Goal: Task Accomplishment & Management: Complete application form

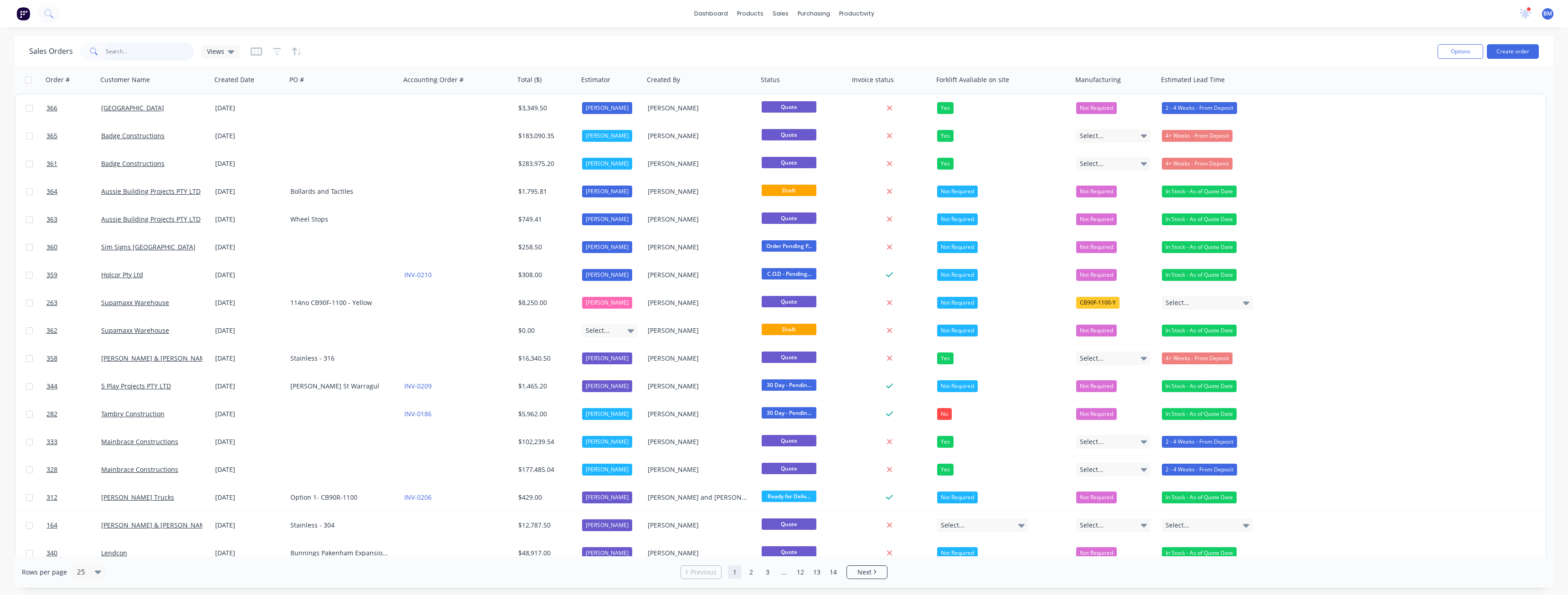
click at [118, 49] on input "text" at bounding box center [150, 51] width 89 height 18
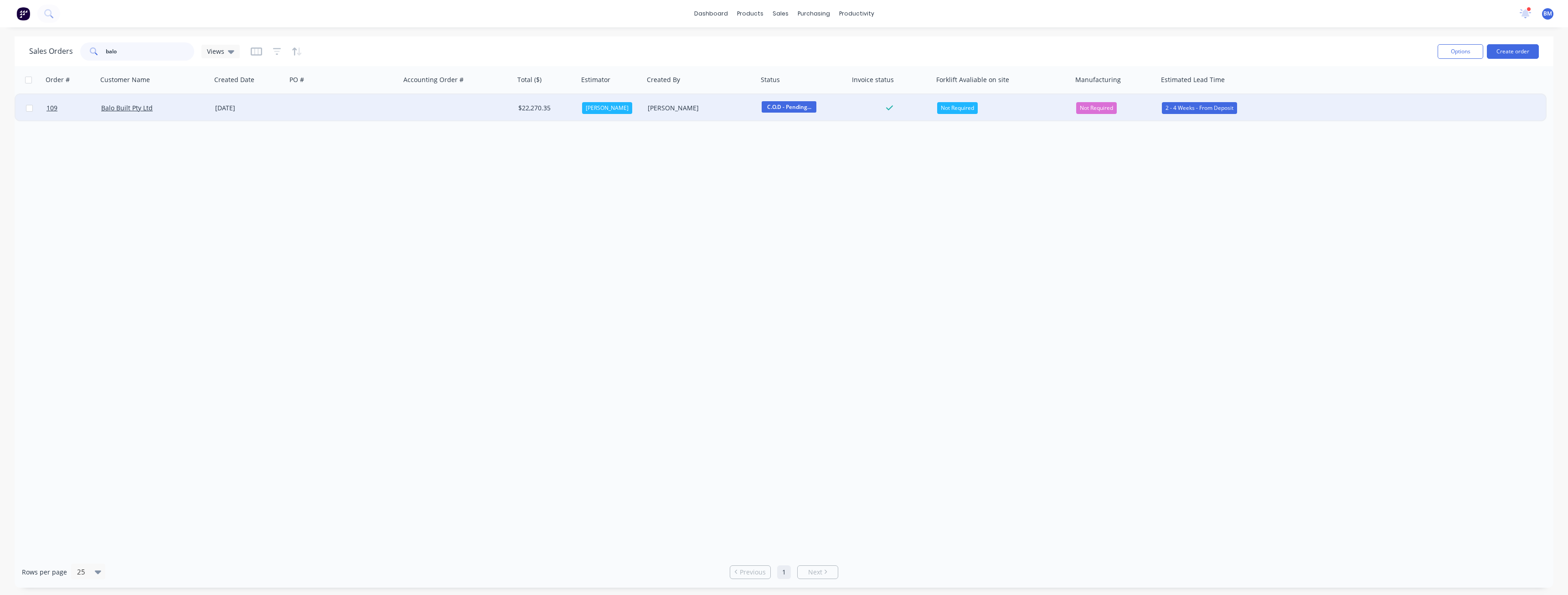
type input "balo"
click at [367, 101] on div at bounding box center [344, 108] width 114 height 27
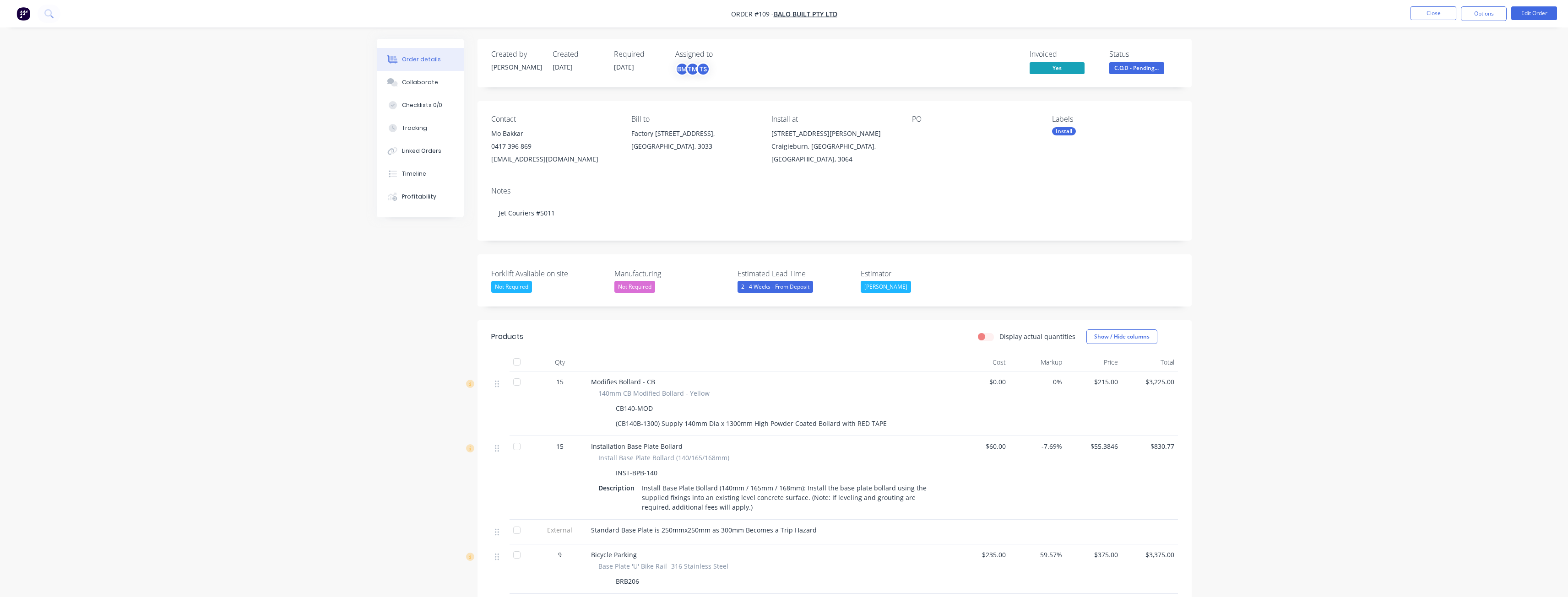
drag, startPoint x: 1459, startPoint y: 48, endPoint x: 1497, endPoint y: 37, distance: 39.6
click at [1488, 11] on button "Options" at bounding box center [1484, 13] width 46 height 15
click at [1442, 128] on div "Delivery Docket" at bounding box center [1457, 129] width 85 height 13
click at [1431, 91] on div "Without pricing" at bounding box center [1457, 92] width 85 height 13
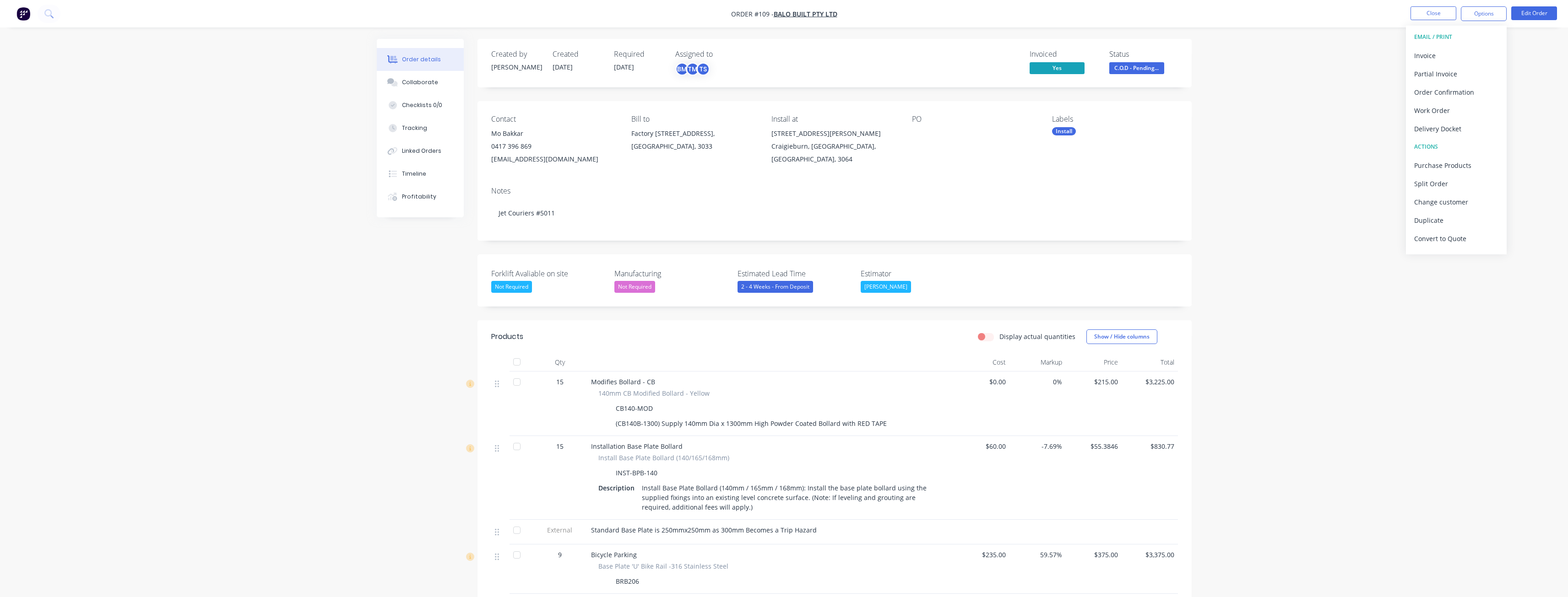
click at [26, 11] on img "button" at bounding box center [24, 14] width 14 height 14
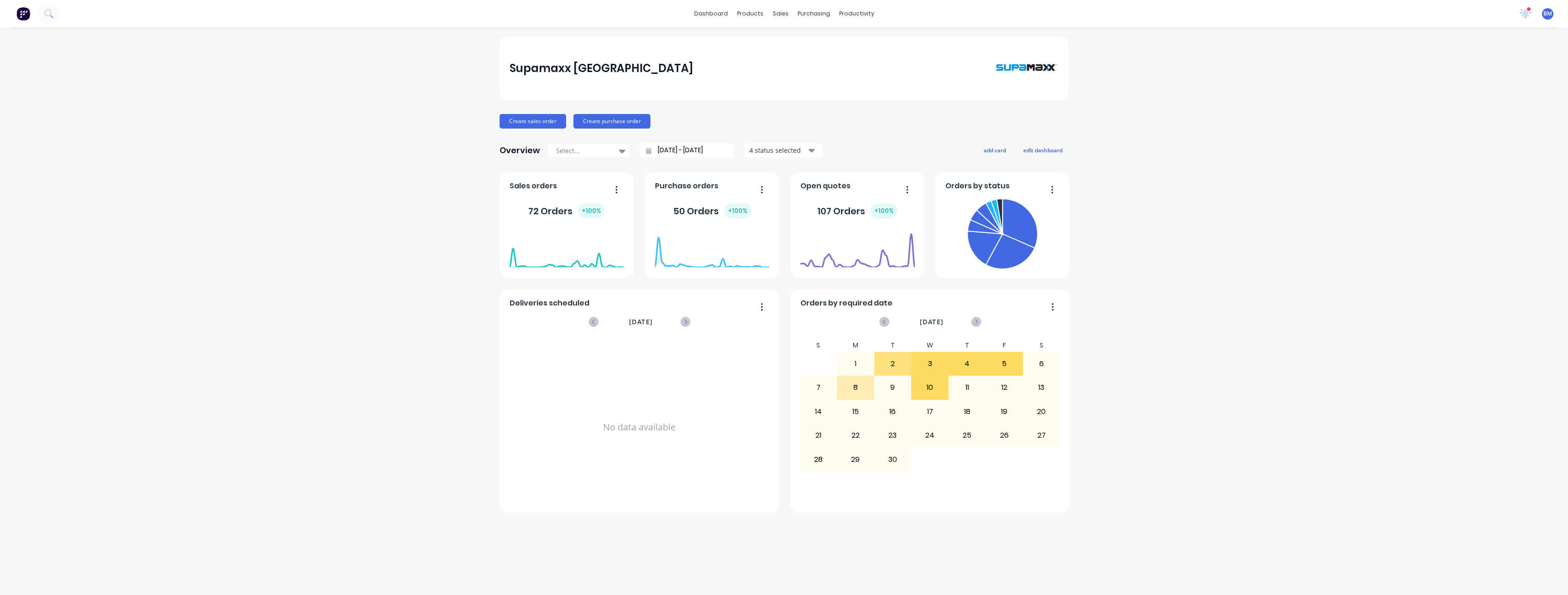
drag, startPoint x: 352, startPoint y: 265, endPoint x: 348, endPoint y: 242, distance: 23.3
click at [353, 263] on div "Supamaxx [GEOGRAPHIC_DATA] Create sales order Create purchase order Overview Se…" at bounding box center [784, 312] width 1568 height 549
click at [796, 48] on link "Sales Orders" at bounding box center [829, 43] width 121 height 18
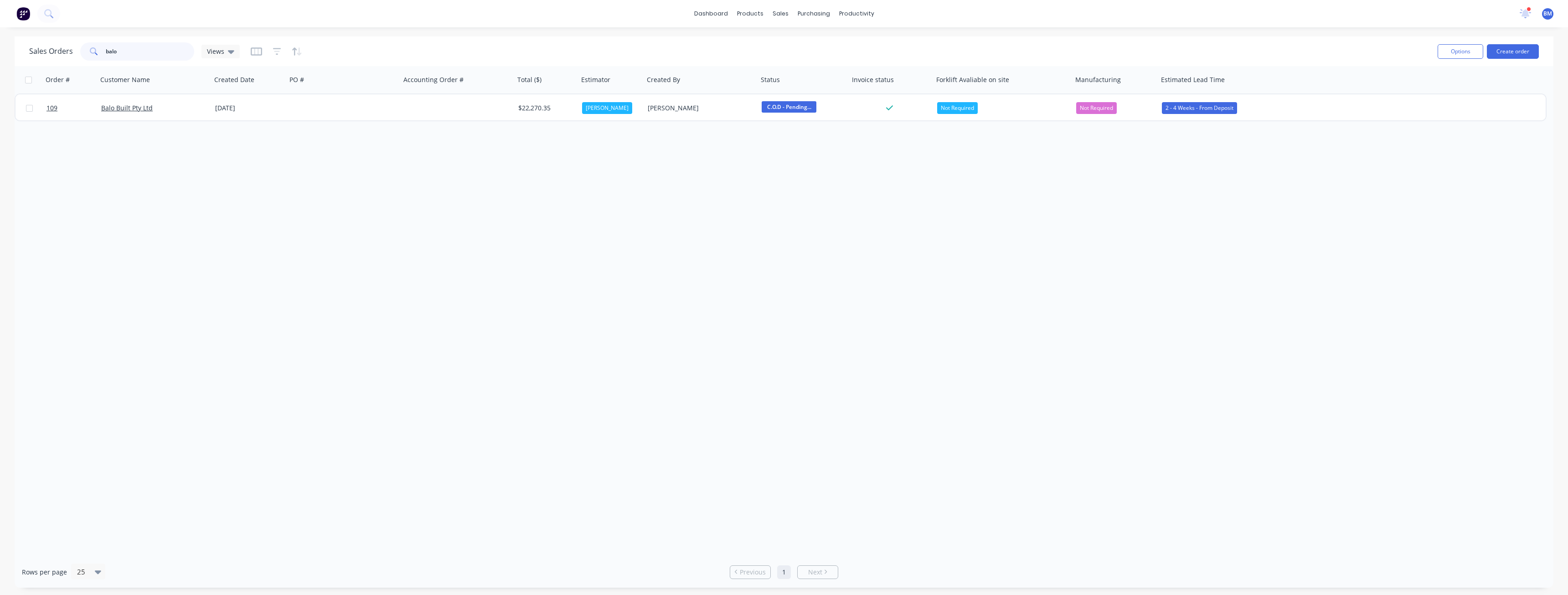
drag, startPoint x: 127, startPoint y: 51, endPoint x: 59, endPoint y: 61, distance: 68.7
click at [59, 61] on div "Sales Orders balo Views" at bounding box center [730, 51] width 1401 height 22
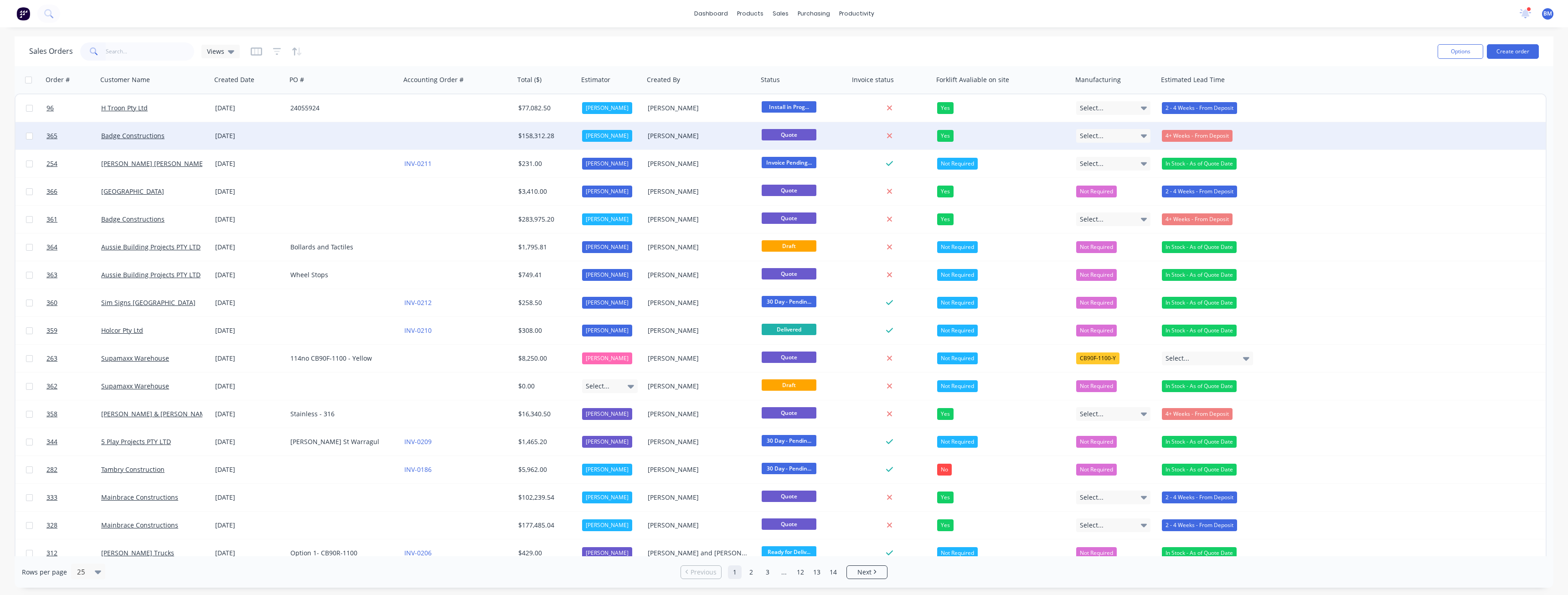
click at [330, 137] on div at bounding box center [344, 135] width 114 height 27
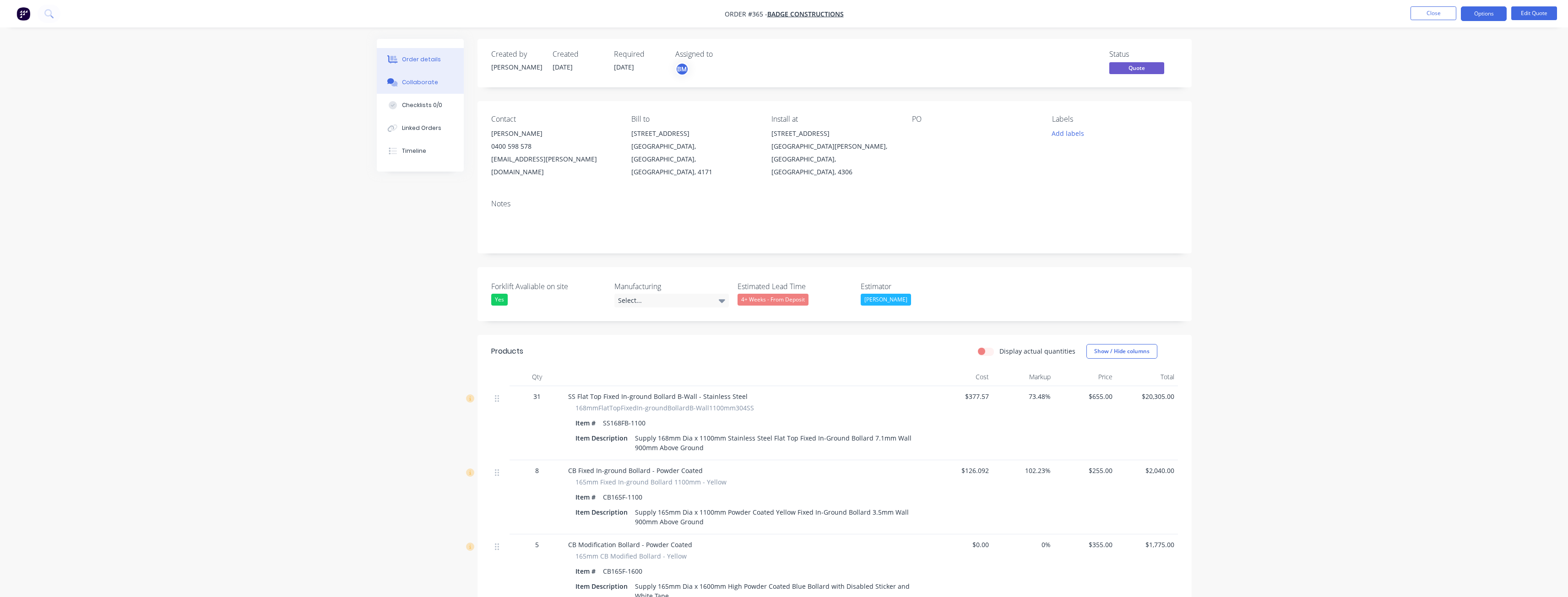
click at [413, 82] on div "Collaborate" at bounding box center [419, 82] width 36 height 8
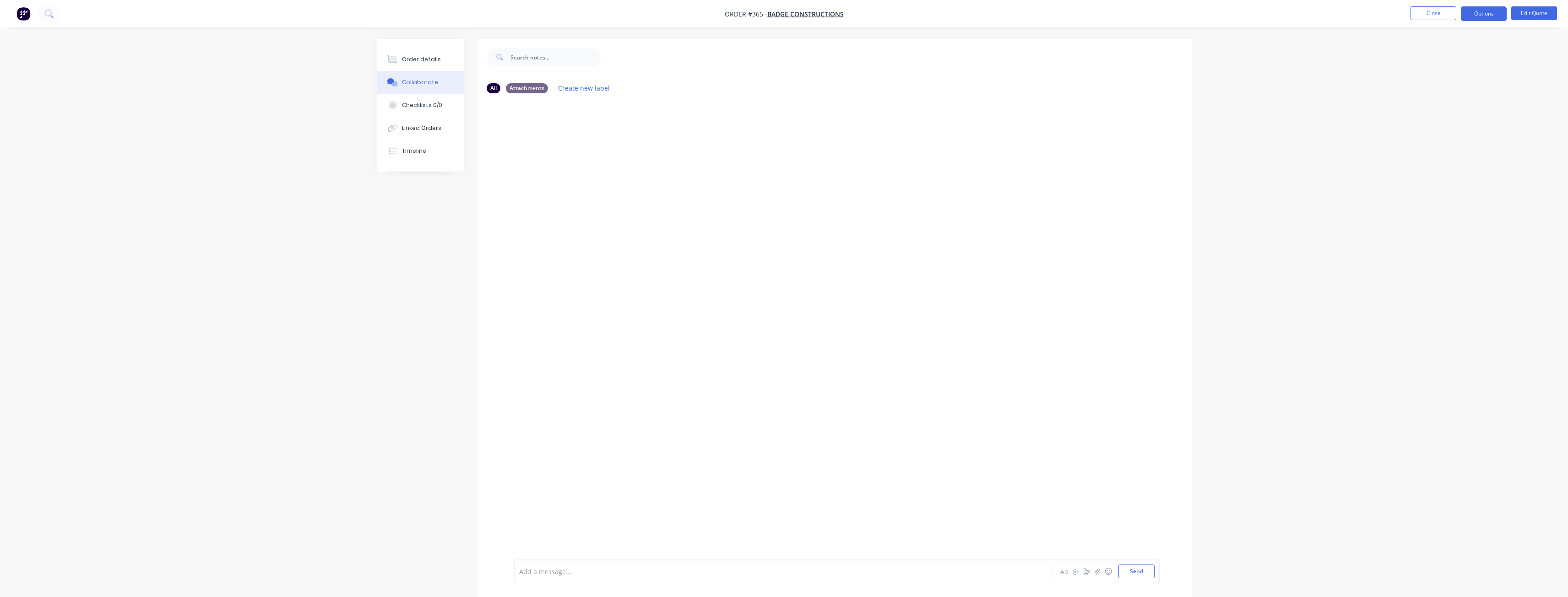
click at [588, 578] on div "Add a message..." at bounding box center [757, 571] width 477 height 14
click at [1132, 578] on button "Send" at bounding box center [1136, 571] width 36 height 14
click at [566, 572] on div at bounding box center [758, 571] width 477 height 10
click at [183, 211] on div "Order details Collaborate Checklists 0/0 Linked Orders Timeline Order details C…" at bounding box center [784, 306] width 1568 height 611
click at [183, 210] on div "Order details Collaborate Checklists 0/0 Linked Orders Timeline Order details C…" at bounding box center [784, 306] width 1568 height 611
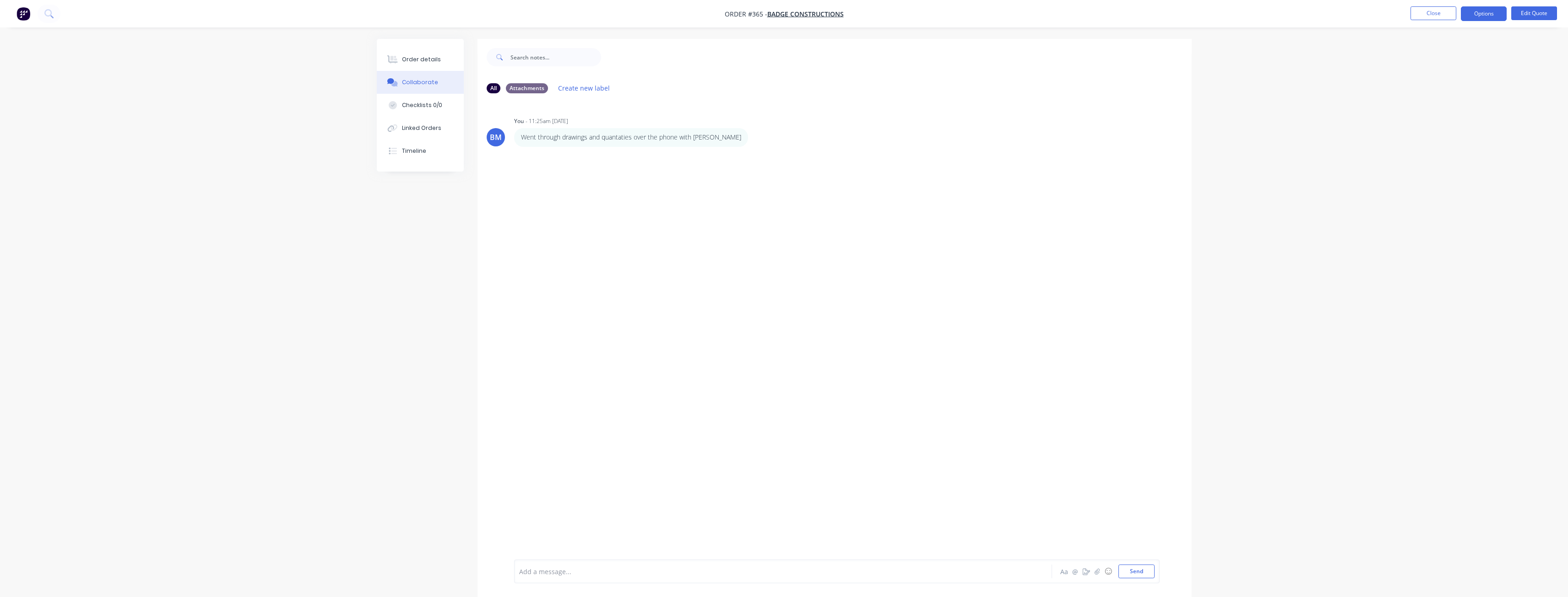
click at [315, 195] on div "Order details Collaborate Checklists 0/0 Linked Orders Timeline Order details C…" at bounding box center [784, 306] width 1568 height 611
click at [20, 14] on img "button" at bounding box center [24, 14] width 14 height 14
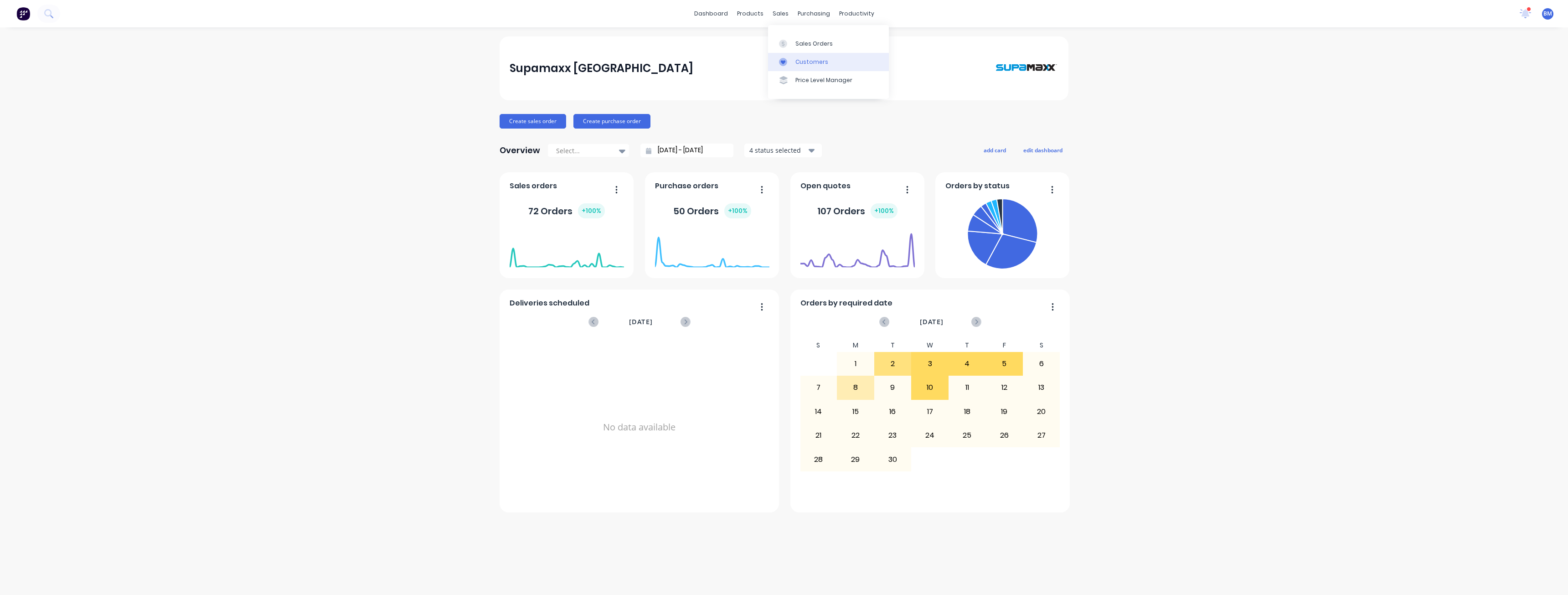
click at [802, 60] on div "Customers" at bounding box center [811, 61] width 32 height 8
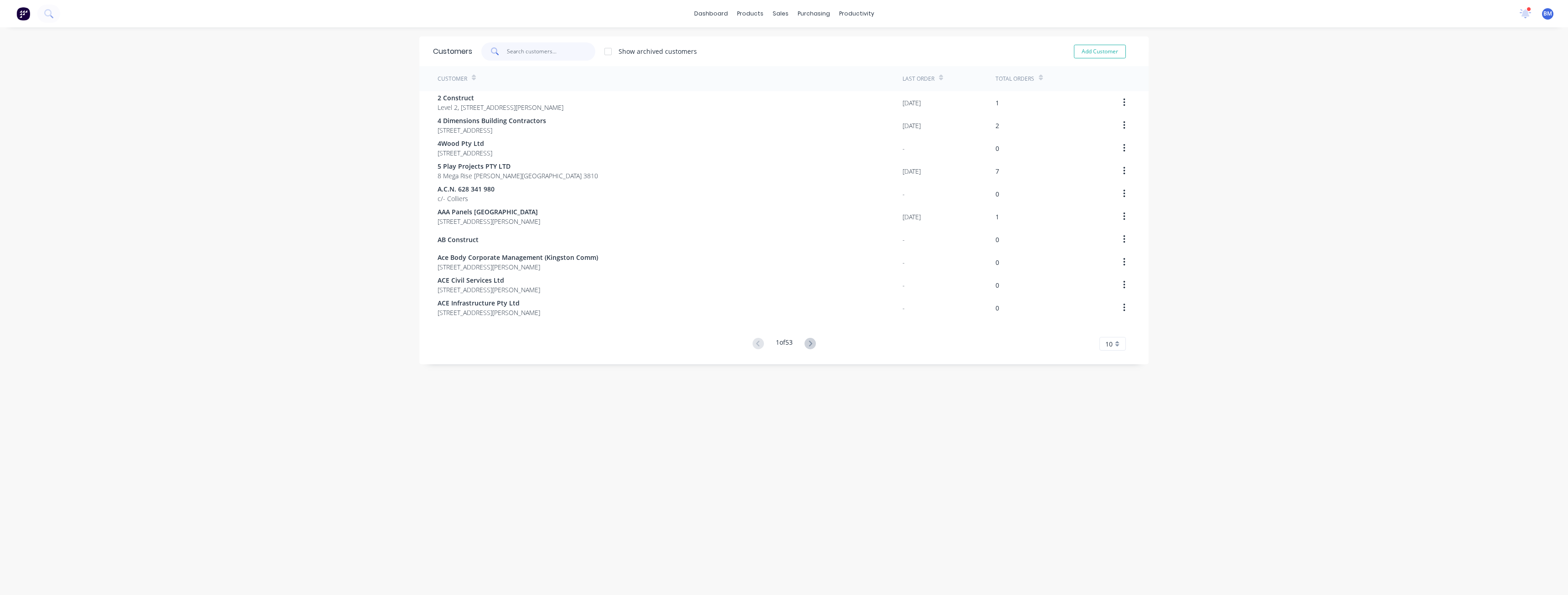
click at [517, 54] on input "text" at bounding box center [551, 51] width 89 height 18
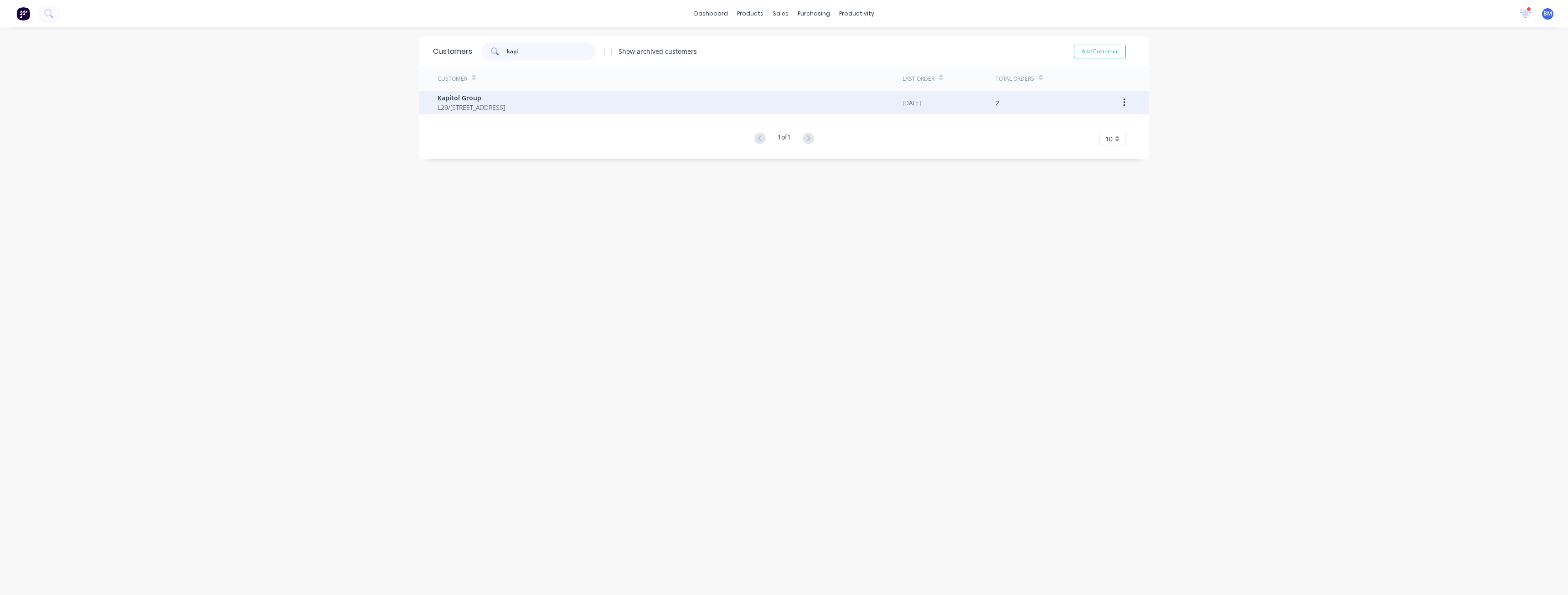
type input "kapi"
click at [505, 103] on span "L29/[STREET_ADDRESS]" at bounding box center [471, 107] width 68 height 10
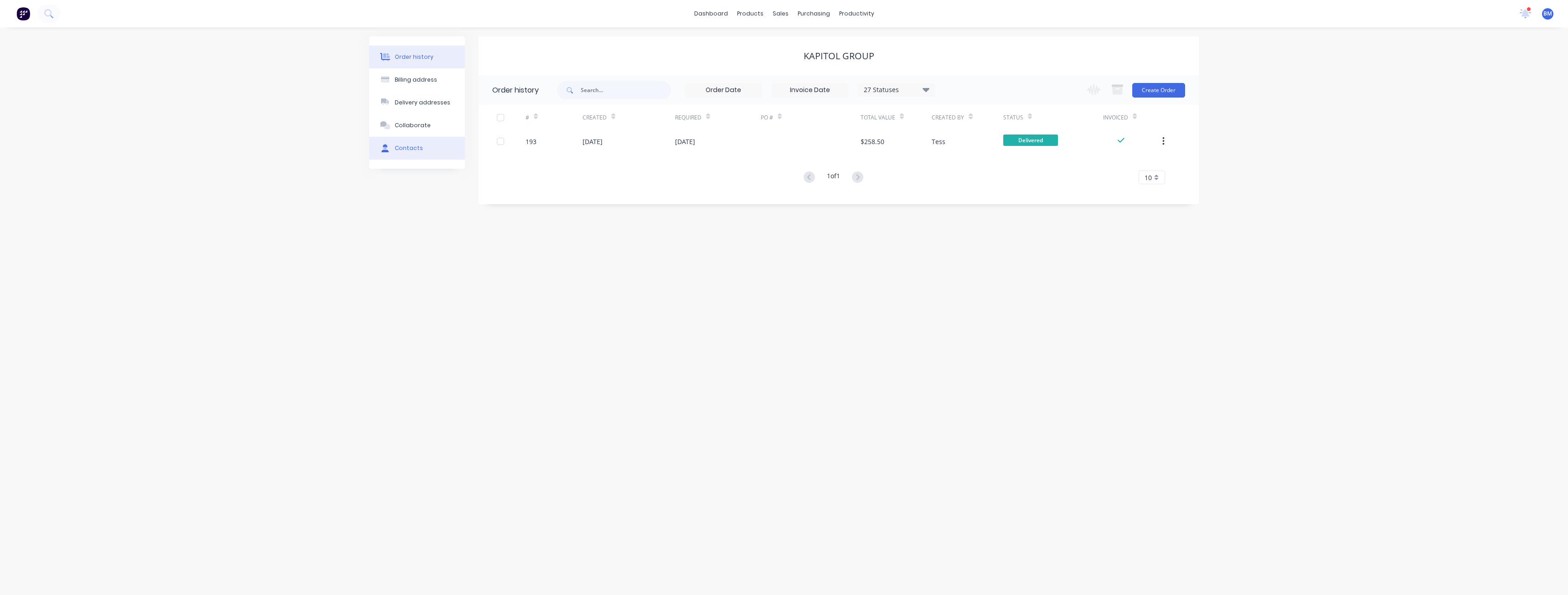
click at [398, 144] on button "Contacts" at bounding box center [417, 148] width 96 height 23
click at [1161, 88] on button "Add contact" at bounding box center [1171, 90] width 42 height 14
select select "AU"
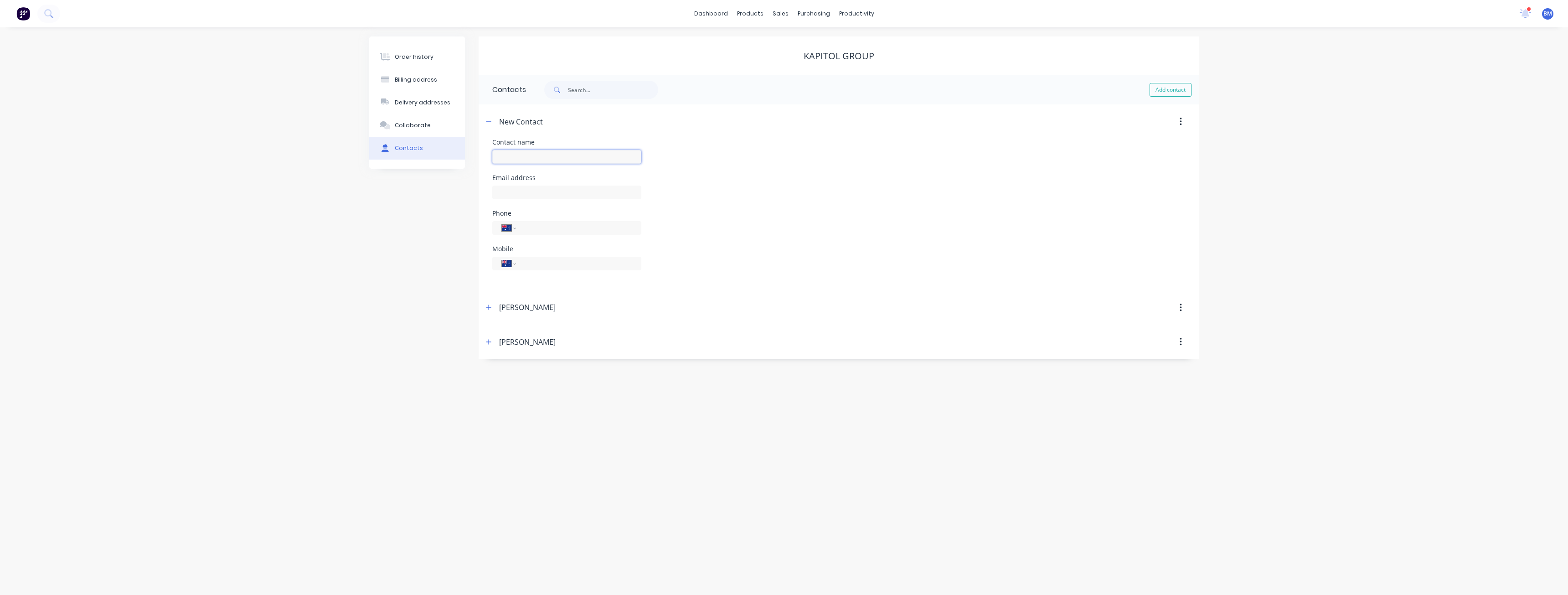
paste input "[PERSON_NAME]"
type input "[PERSON_NAME]"
click at [777, 231] on div "Phone International [GEOGRAPHIC_DATA] [GEOGRAPHIC_DATA] [GEOGRAPHIC_DATA] [GEOG…" at bounding box center [838, 228] width 693 height 36
select select "AU"
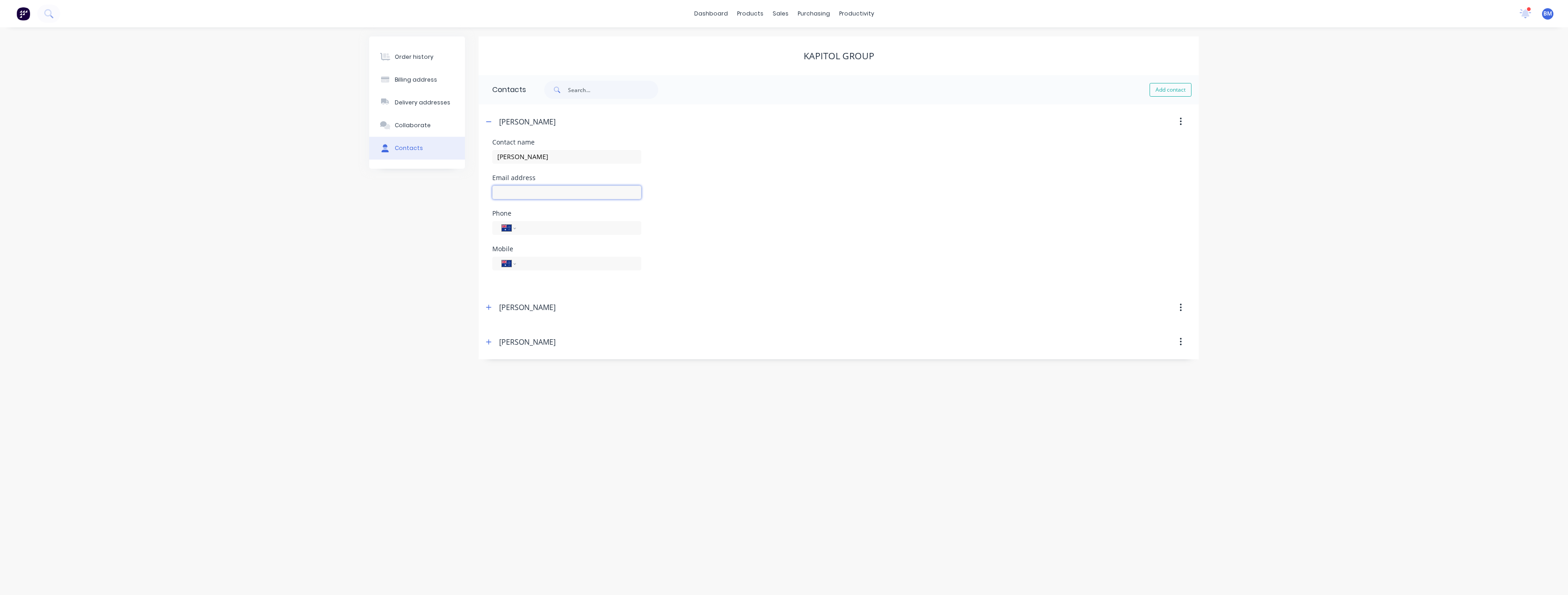
click at [531, 191] on input "text" at bounding box center [567, 193] width 149 height 14
paste input "[EMAIL_ADDRESS][PERSON_NAME][DOMAIN_NAME]"
type input "[EMAIL_ADDRESS][PERSON_NAME][DOMAIN_NAME]"
click at [673, 277] on div "Mobile International [GEOGRAPHIC_DATA] [GEOGRAPHIC_DATA] [GEOGRAPHIC_DATA] [GEO…" at bounding box center [838, 263] width 693 height 36
click at [536, 262] on input "tel" at bounding box center [577, 263] width 110 height 11
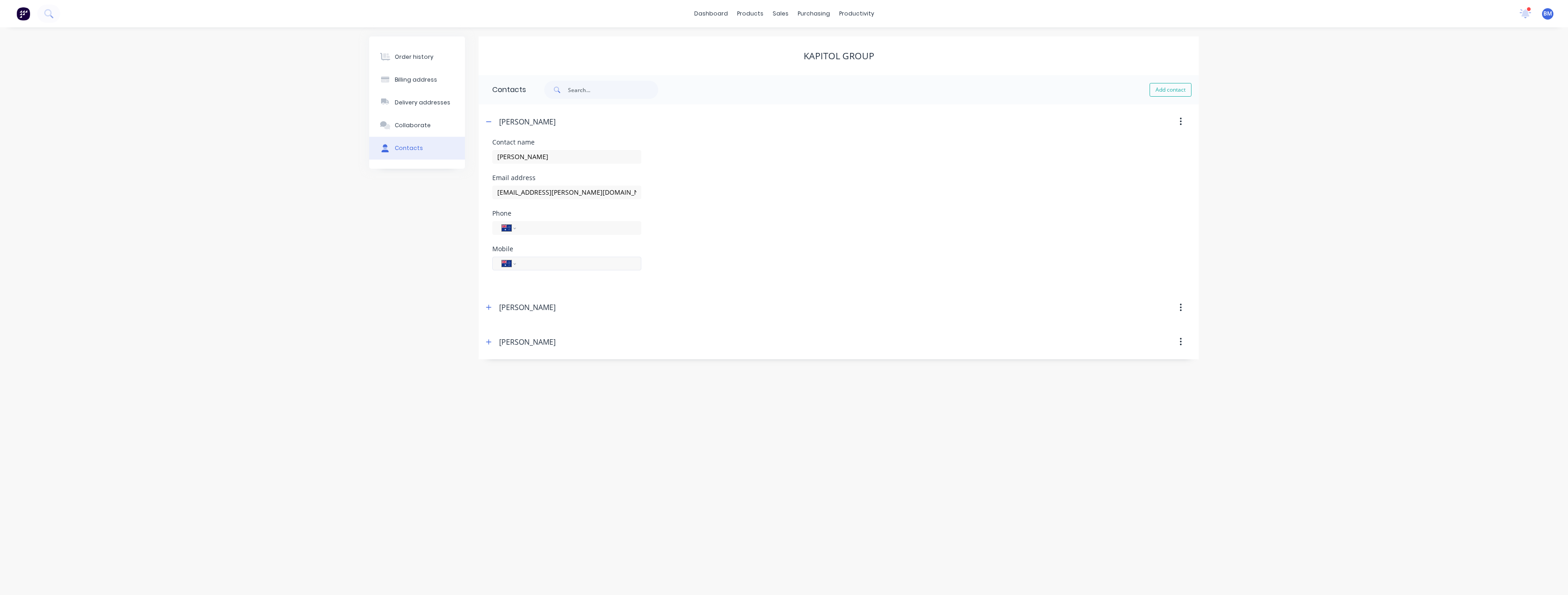
paste input "0459 155 099"
type input "0459 155 099"
click at [705, 289] on form "Contact name [PERSON_NAME] Email address [EMAIL_ADDRESS][PERSON_NAME][DOMAIN_NA…" at bounding box center [838, 215] width 693 height 152
click at [490, 118] on button "button" at bounding box center [488, 121] width 11 height 11
click at [411, 54] on div "Order history" at bounding box center [414, 56] width 39 height 8
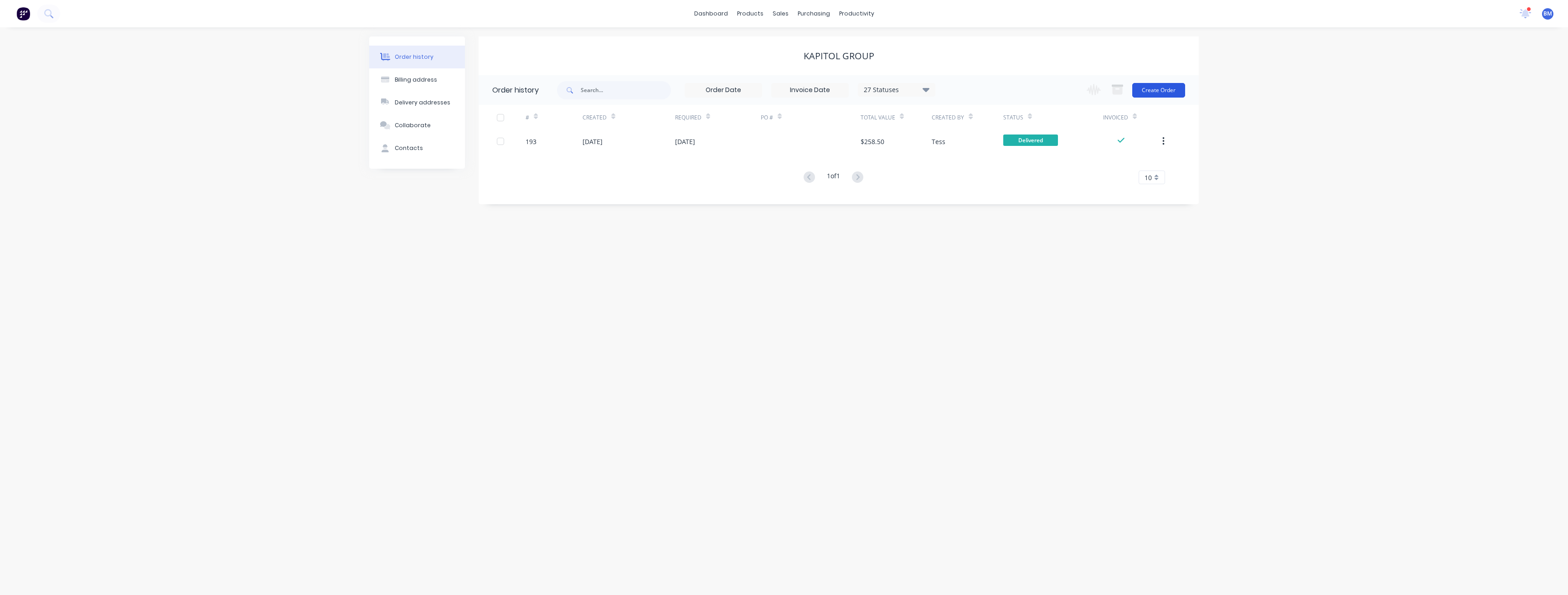
click at [1158, 88] on button "Create Order" at bounding box center [1158, 90] width 53 height 15
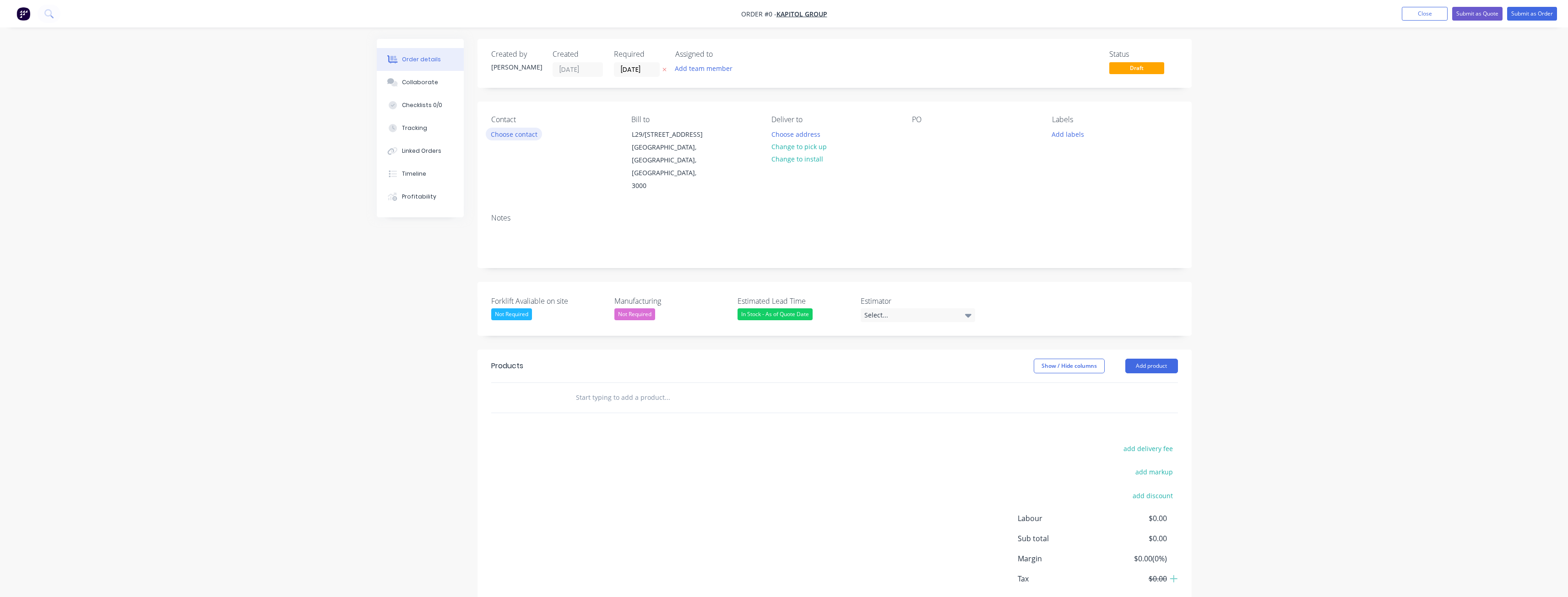
click at [514, 132] on button "Choose contact" at bounding box center [514, 134] width 56 height 12
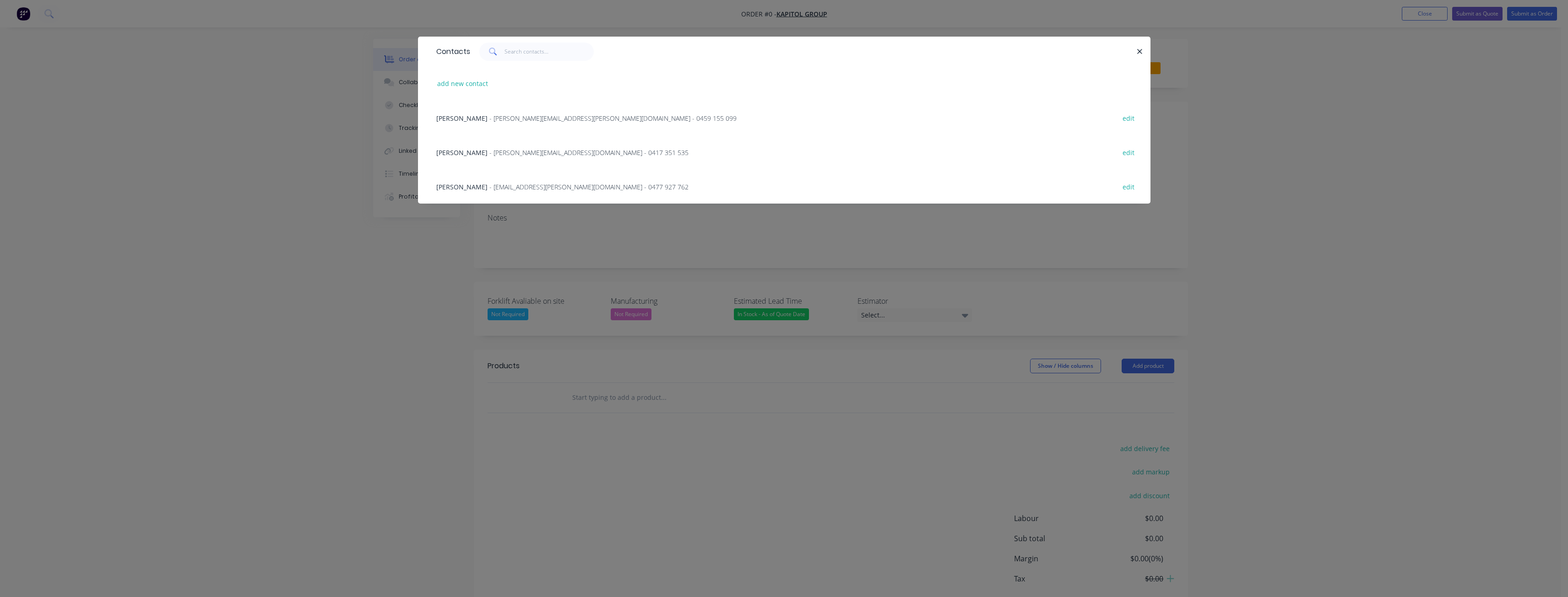
click at [506, 114] on span "- [PERSON_NAME][EMAIL_ADDRESS][PERSON_NAME][DOMAIN_NAME] - 0459 155 099" at bounding box center [613, 118] width 248 height 9
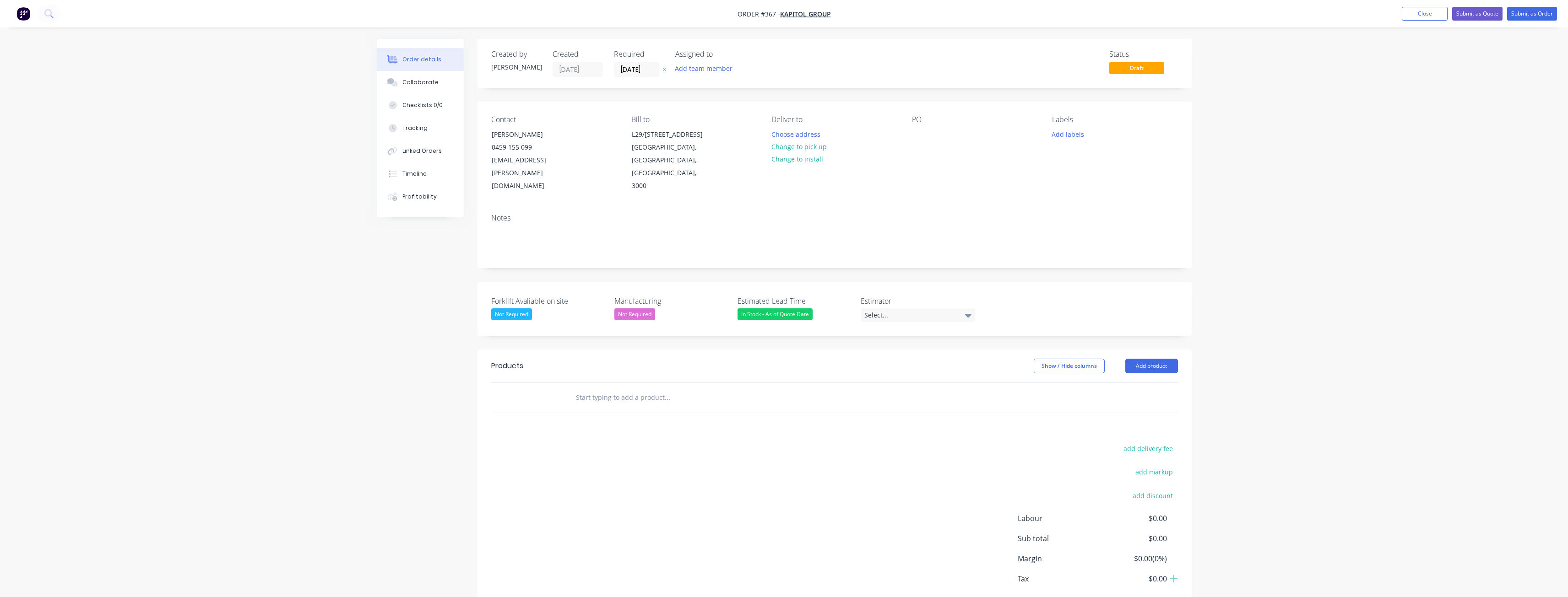
click at [275, 236] on div "Order details Collaborate Checklists 0/0 Tracking Linked Orders Timeline Profit…" at bounding box center [784, 323] width 1568 height 647
click at [693, 68] on button "Add team member" at bounding box center [704, 69] width 67 height 12
click at [687, 117] on div at bounding box center [691, 119] width 18 height 18
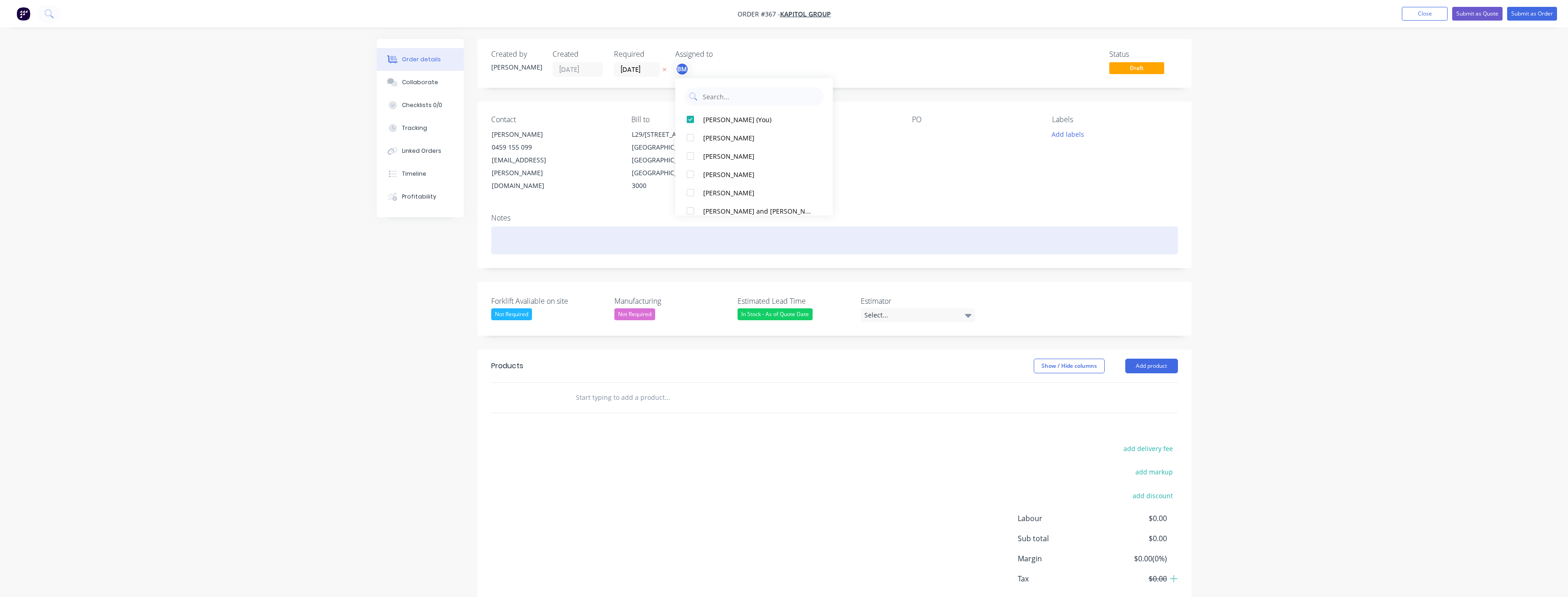
click at [625, 226] on div at bounding box center [835, 240] width 687 height 28
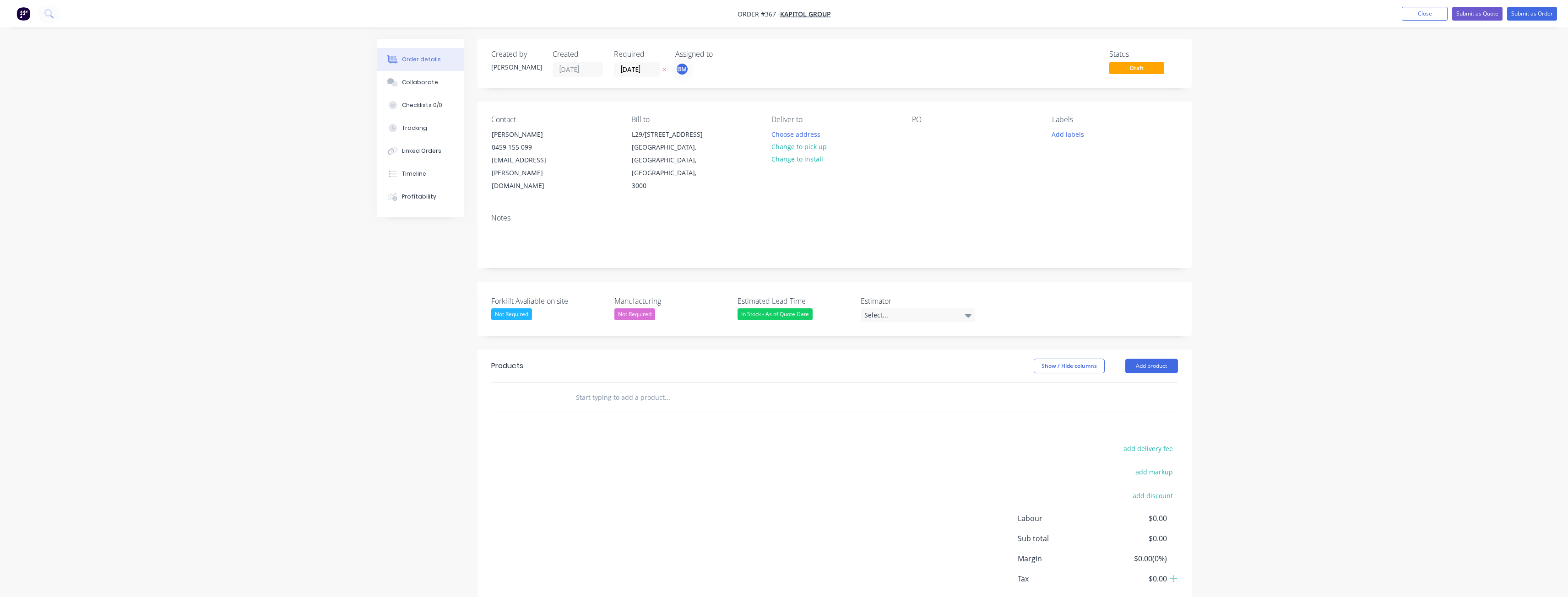
click at [521, 308] on div "Not Required" at bounding box center [512, 314] width 41 height 12
click at [504, 322] on div "Yes" at bounding box center [507, 326] width 17 height 12
click at [903, 308] on div "Select..." at bounding box center [918, 315] width 115 height 14
click at [880, 326] on div "[PERSON_NAME]" at bounding box center [892, 328] width 50 height 12
click at [987, 291] on div "Forklift Avaliable on site Yes Manufacturing Not Required Estimated Lead Time I…" at bounding box center [834, 307] width 714 height 52
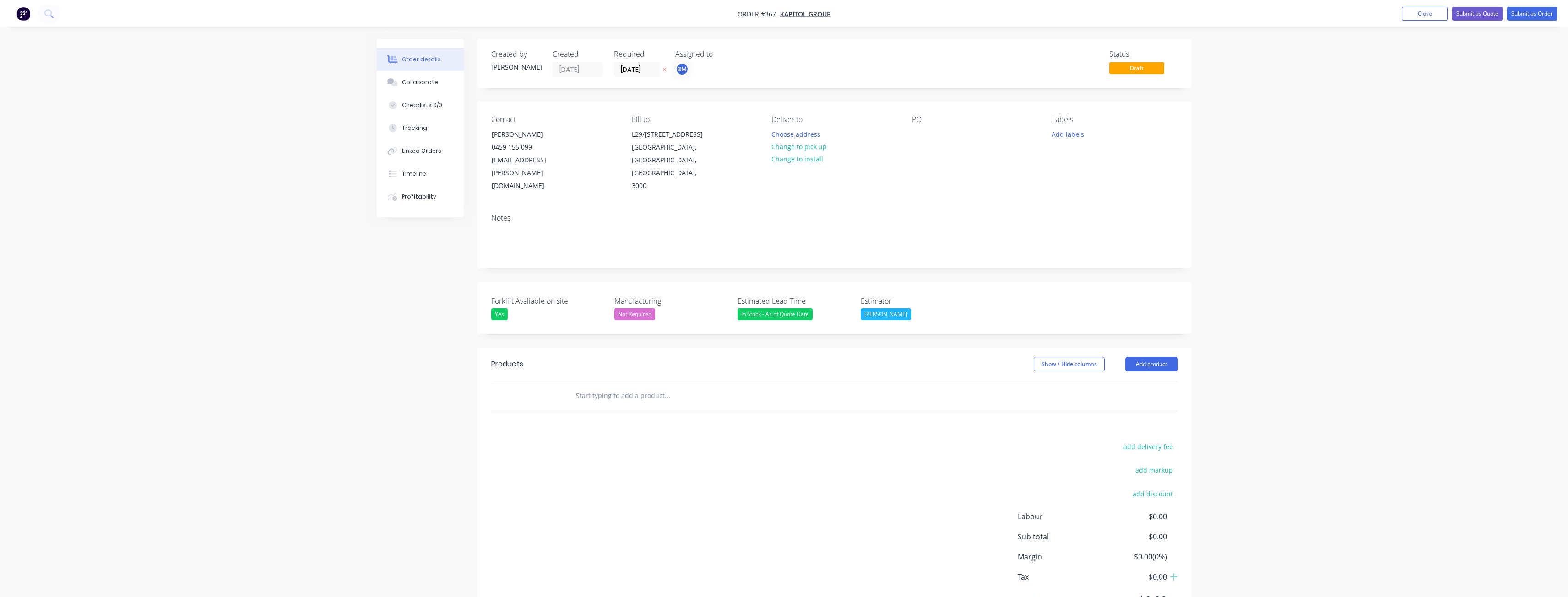
click at [761, 308] on div "In Stock - As of Quote Date" at bounding box center [774, 314] width 75 height 12
click at [967, 308] on div "[PERSON_NAME]" at bounding box center [918, 314] width 115 height 12
click at [1051, 282] on div "Forklift Avaliable on site Yes Manufacturing Not Required Estimated Lead Time I…" at bounding box center [834, 307] width 714 height 52
click at [1141, 357] on button "Add product" at bounding box center [1152, 364] width 53 height 15
click at [1133, 381] on div "Product catalogue" at bounding box center [1135, 387] width 70 height 13
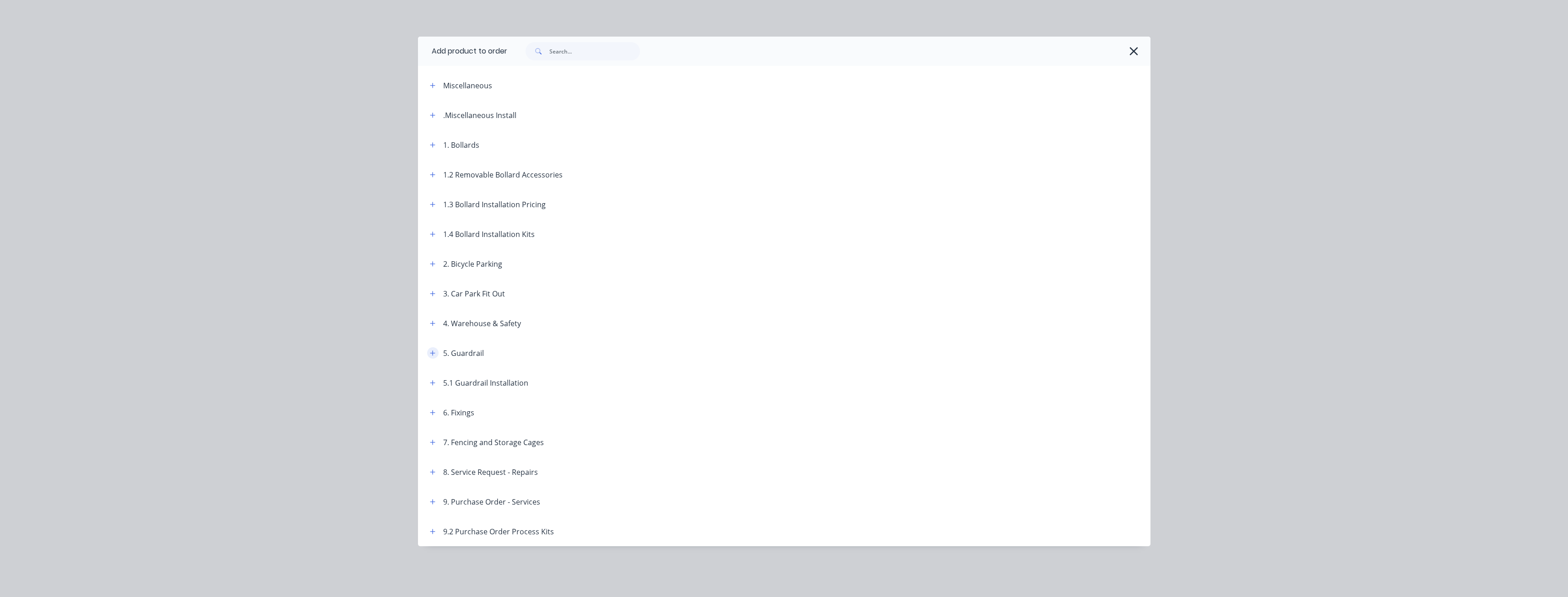
click at [433, 353] on icon "button" at bounding box center [433, 353] width 5 height 5
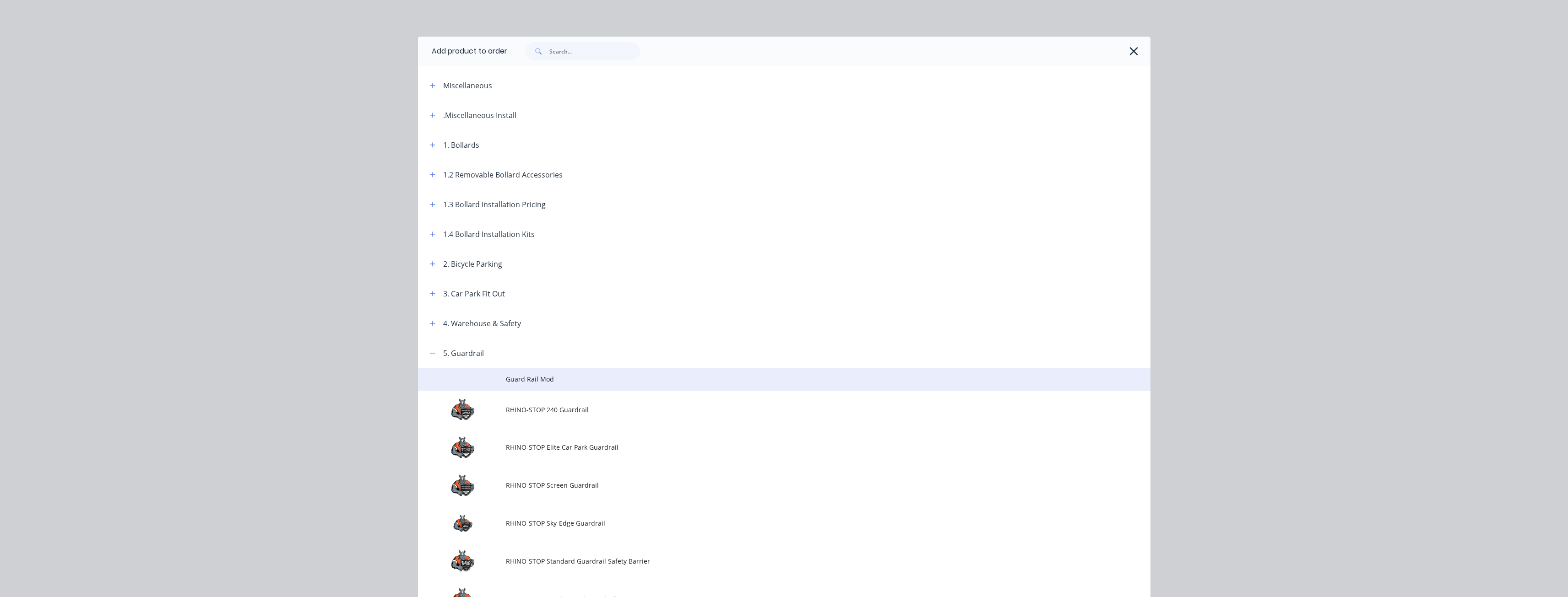
click at [550, 376] on span "Guard Rail Mod" at bounding box center [763, 379] width 515 height 10
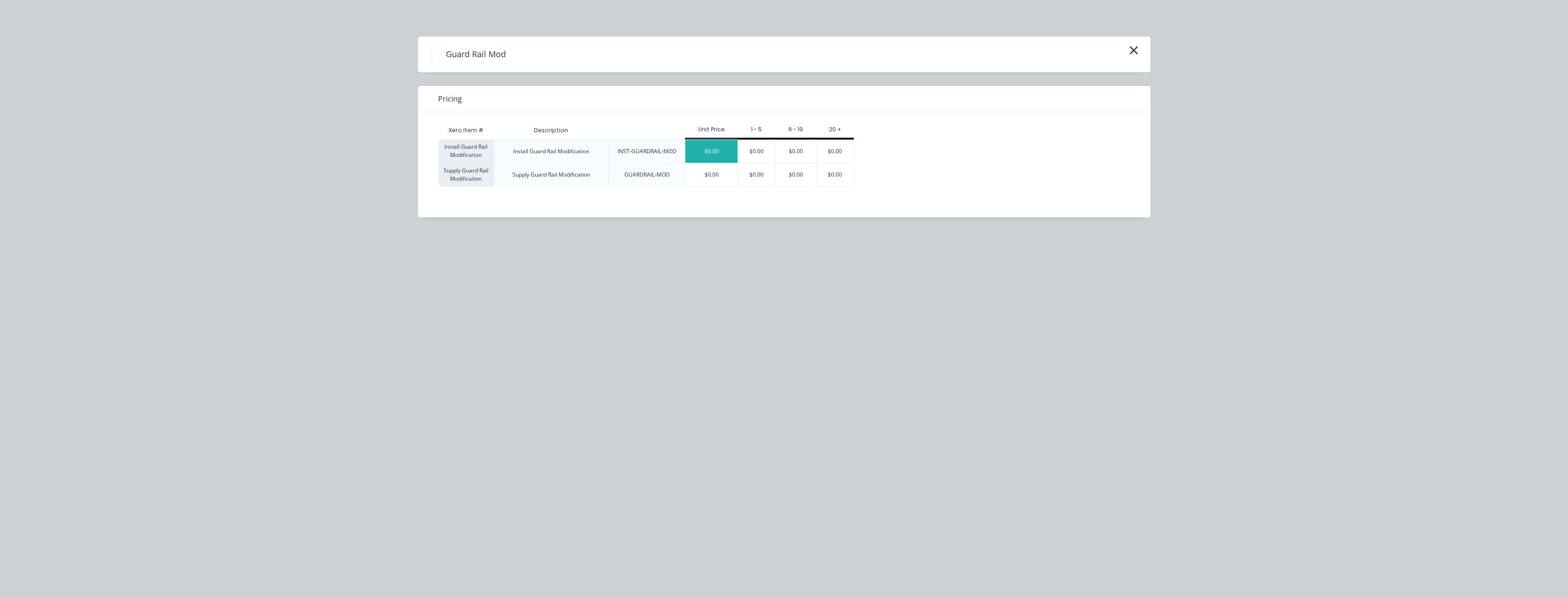
click at [717, 150] on div "$0.00" at bounding box center [711, 151] width 52 height 23
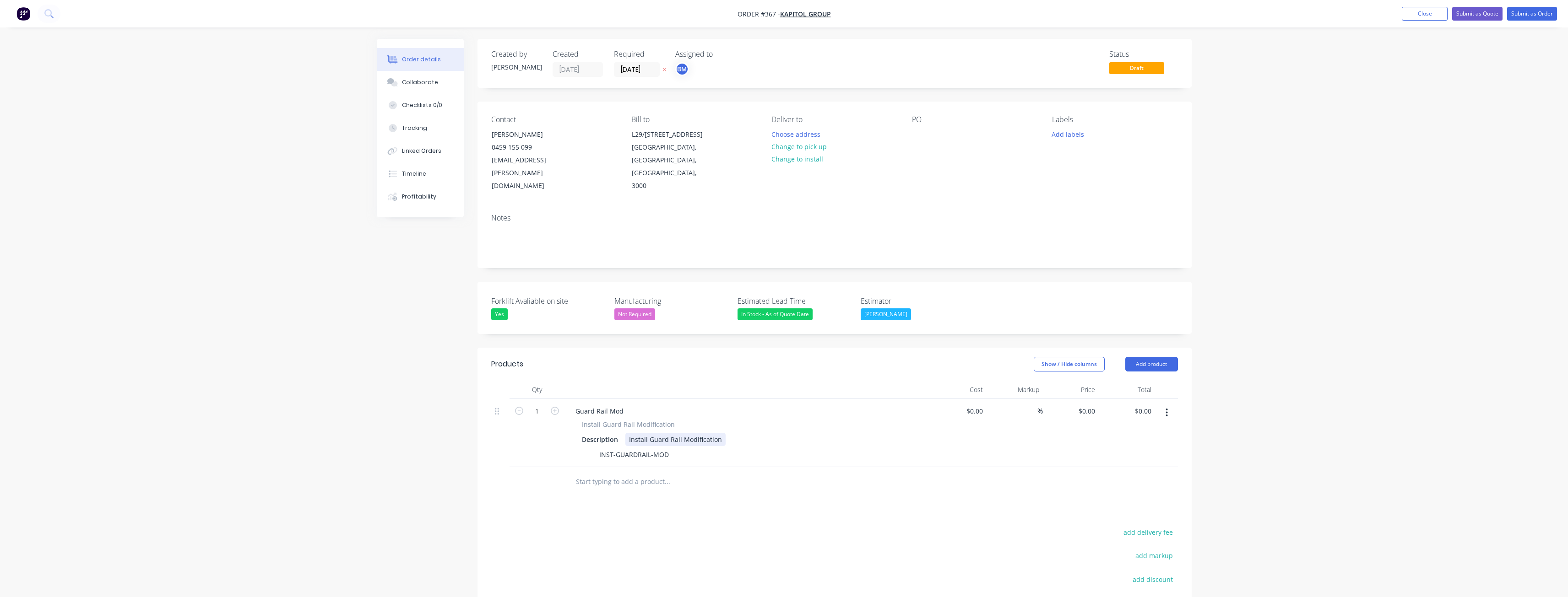
drag, startPoint x: 720, startPoint y: 416, endPoint x: 828, endPoint y: 409, distance: 108.2
click at [829, 433] on div "Description Install Guard Rail Modification" at bounding box center [746, 439] width 336 height 13
click at [1169, 405] on button "button" at bounding box center [1167, 413] width 21 height 17
click at [1111, 485] on div "Delete" at bounding box center [1135, 491] width 70 height 13
click at [1141, 357] on button "Add product" at bounding box center [1152, 364] width 53 height 15
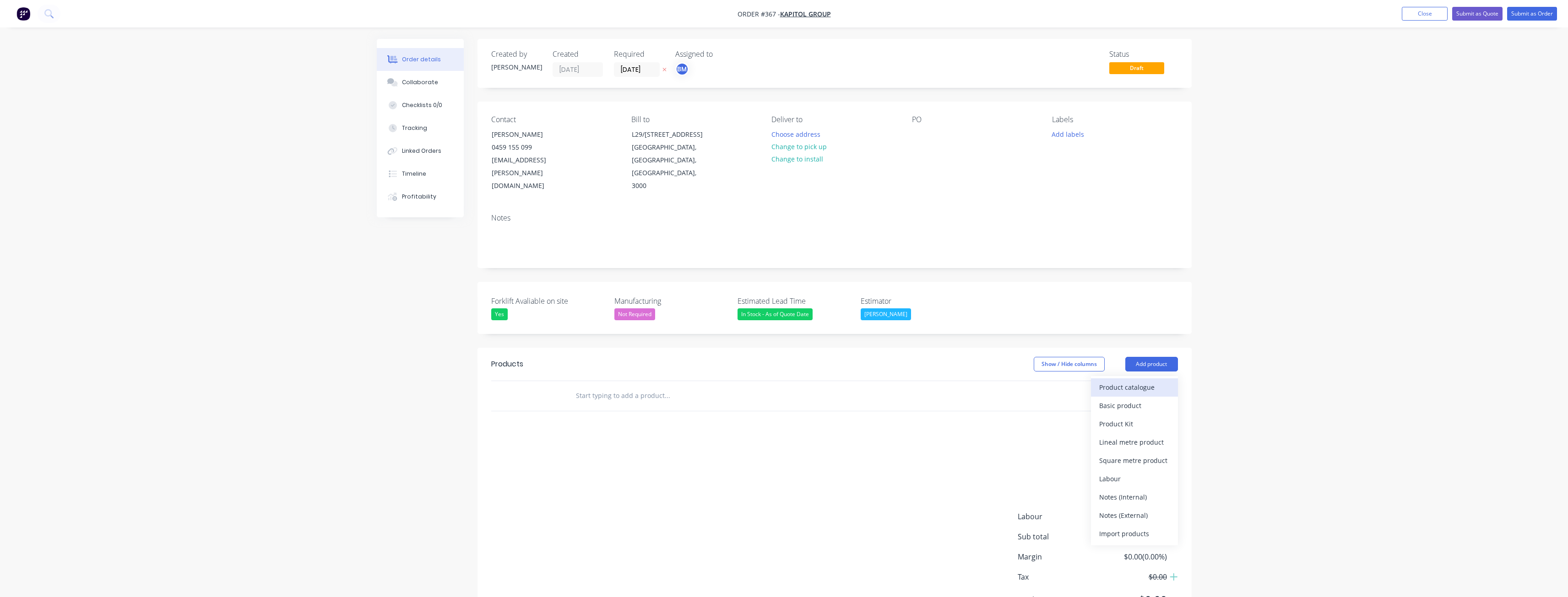
click at [1128, 381] on div "Product catalogue" at bounding box center [1135, 387] width 70 height 13
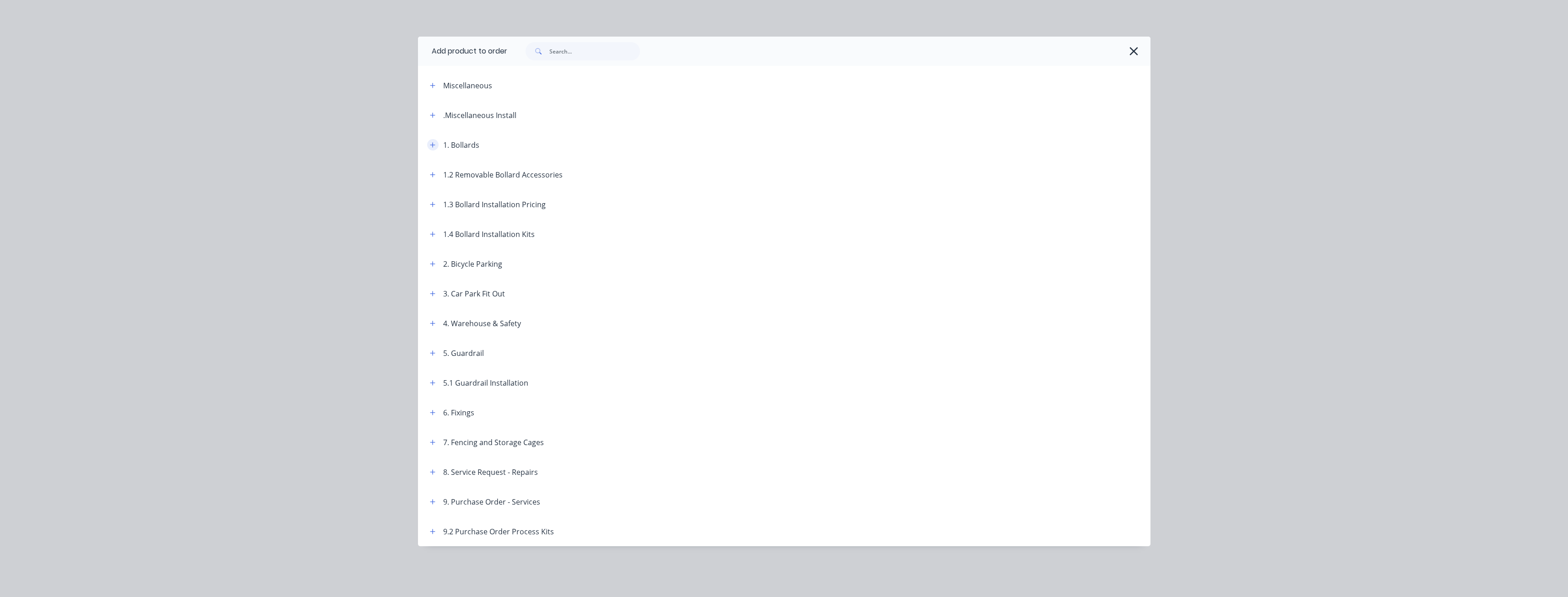
click at [433, 146] on icon "button" at bounding box center [433, 145] width 5 height 5
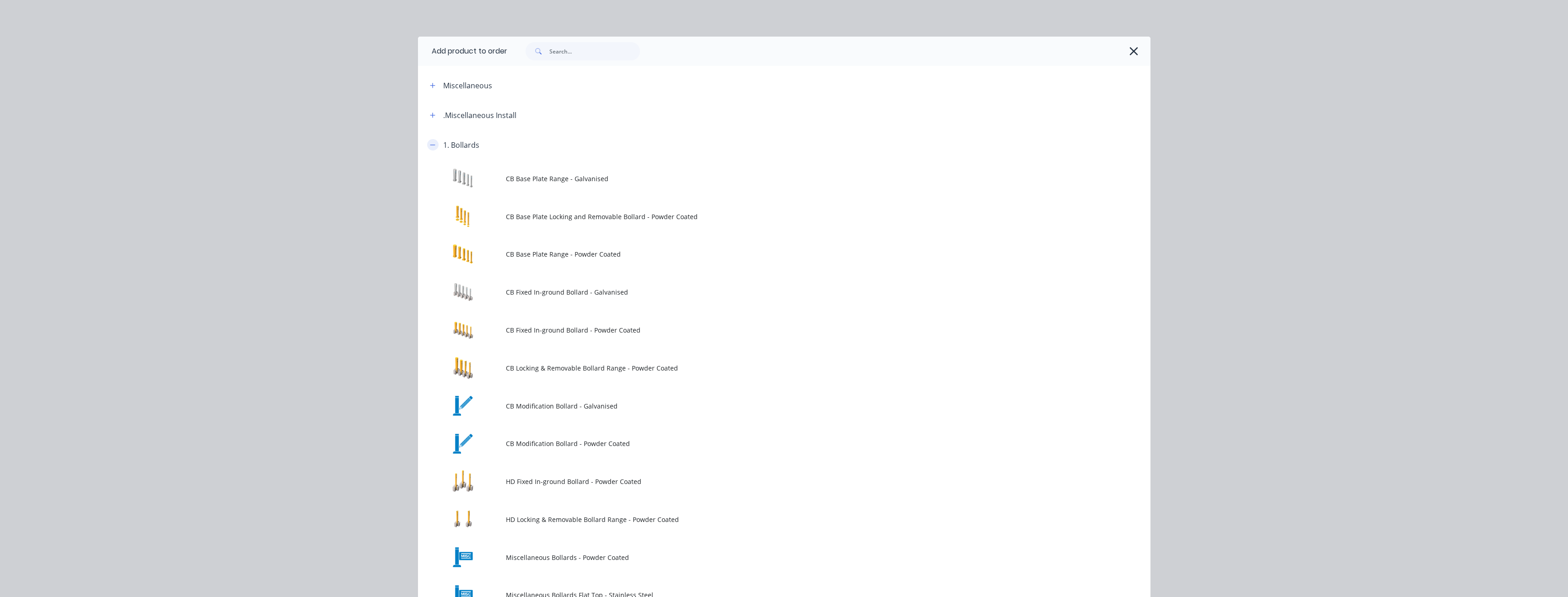
click at [433, 146] on button "button" at bounding box center [433, 144] width 11 height 11
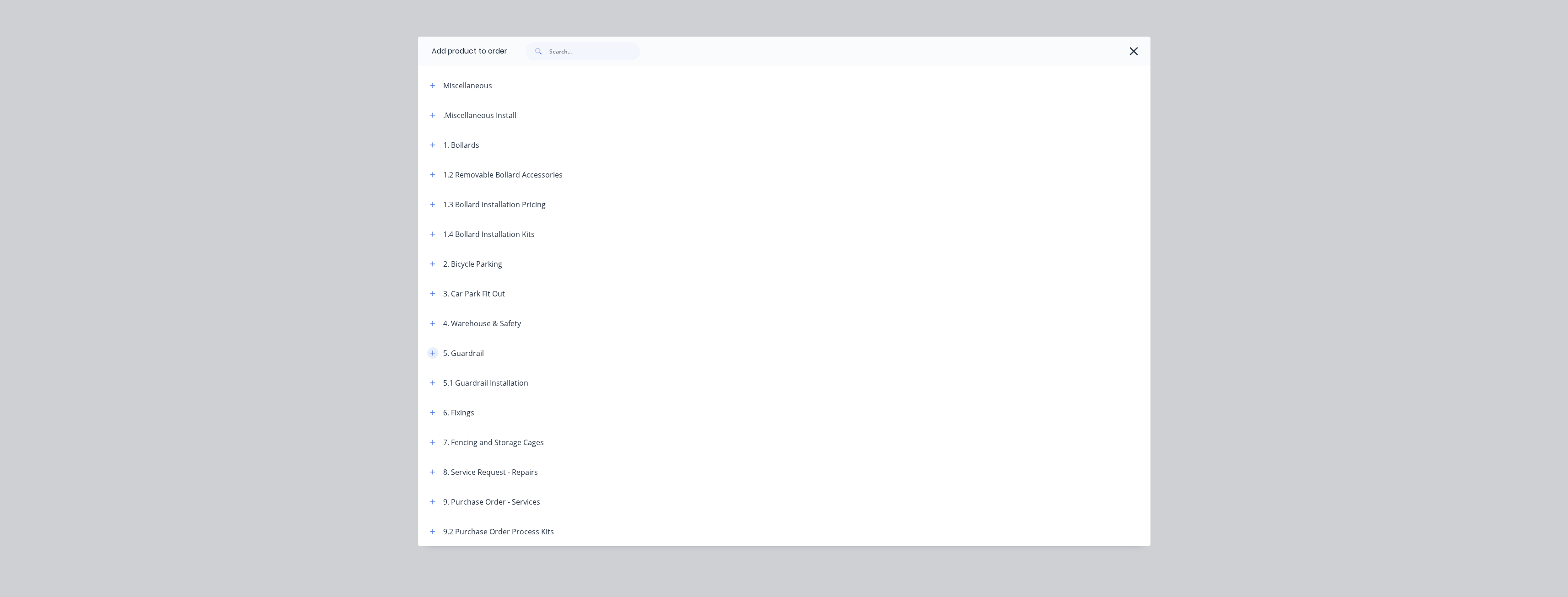
click at [433, 351] on icon "button" at bounding box center [433, 353] width 5 height 6
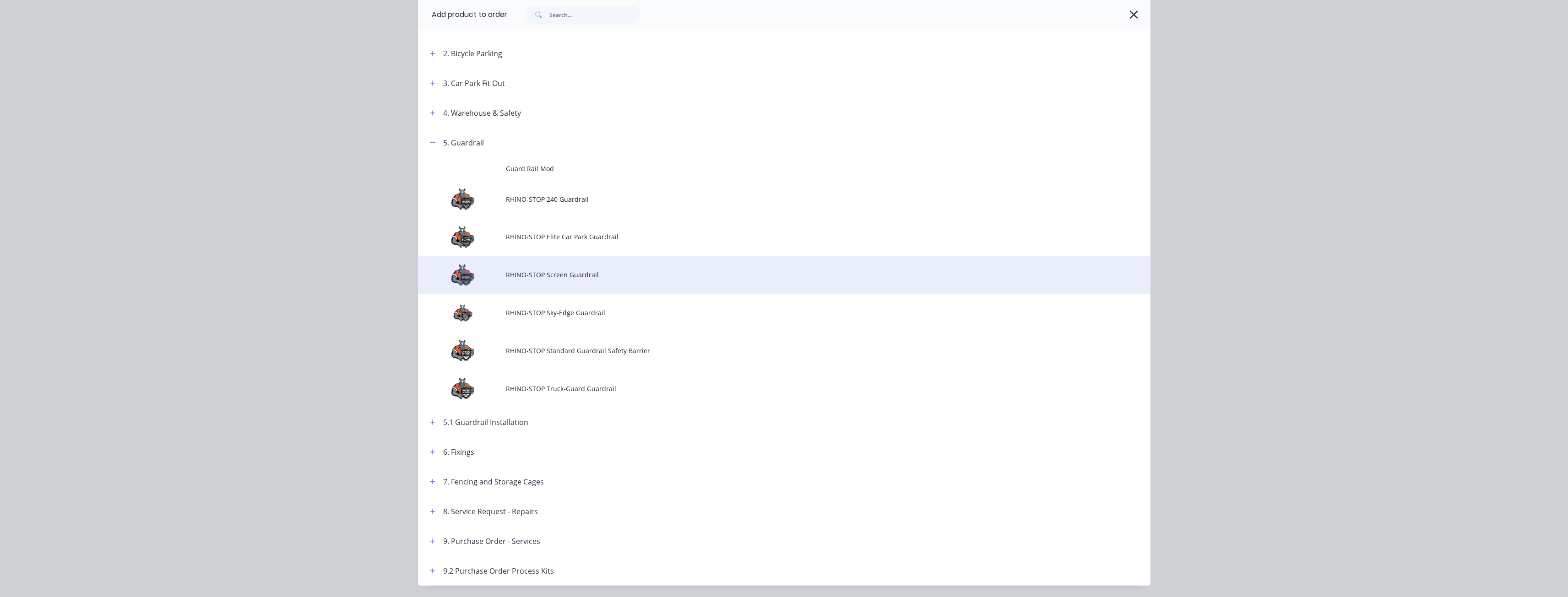
scroll to position [229, 0]
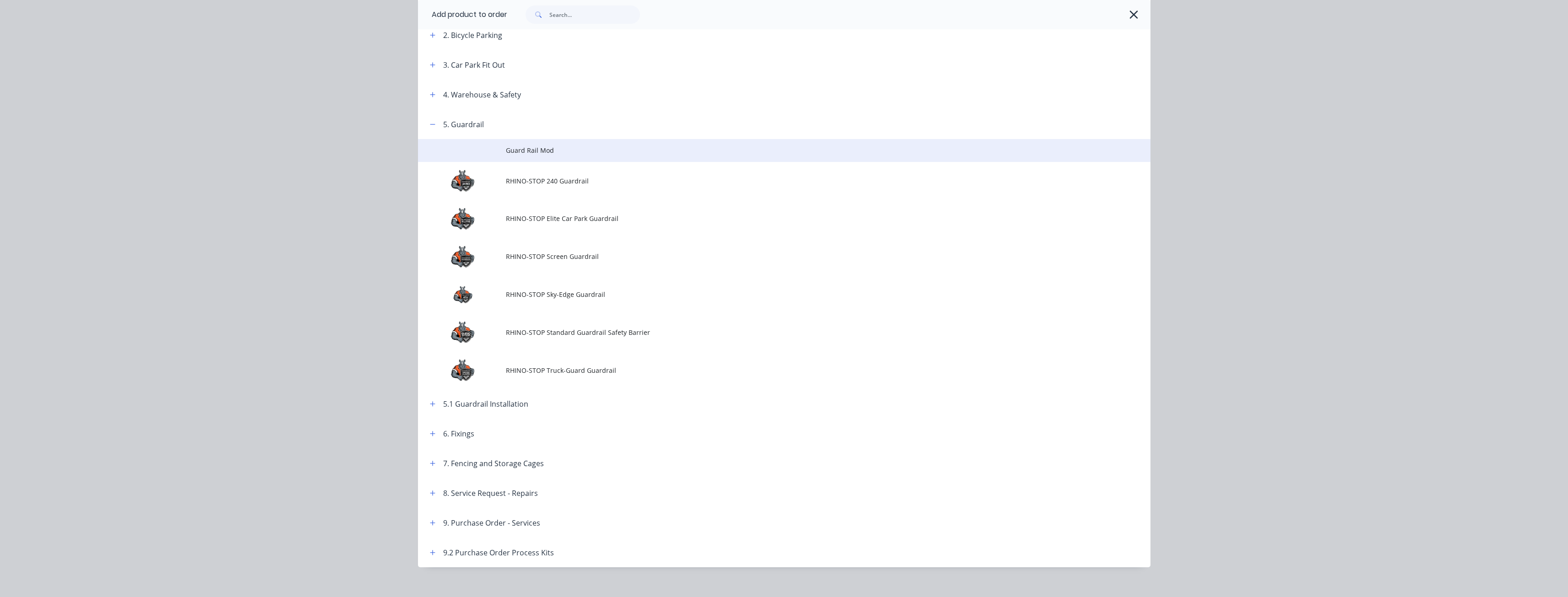
click at [528, 147] on span "Guard Rail Mod" at bounding box center [763, 150] width 515 height 10
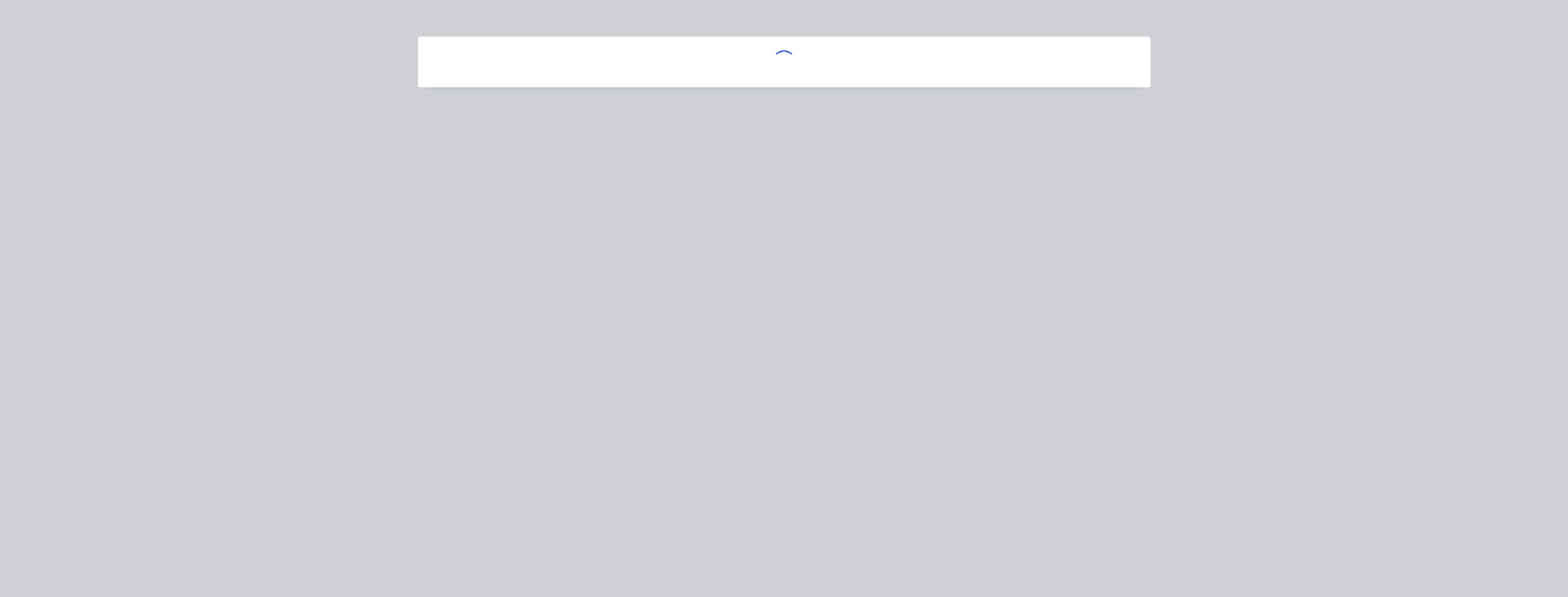
scroll to position [0, 0]
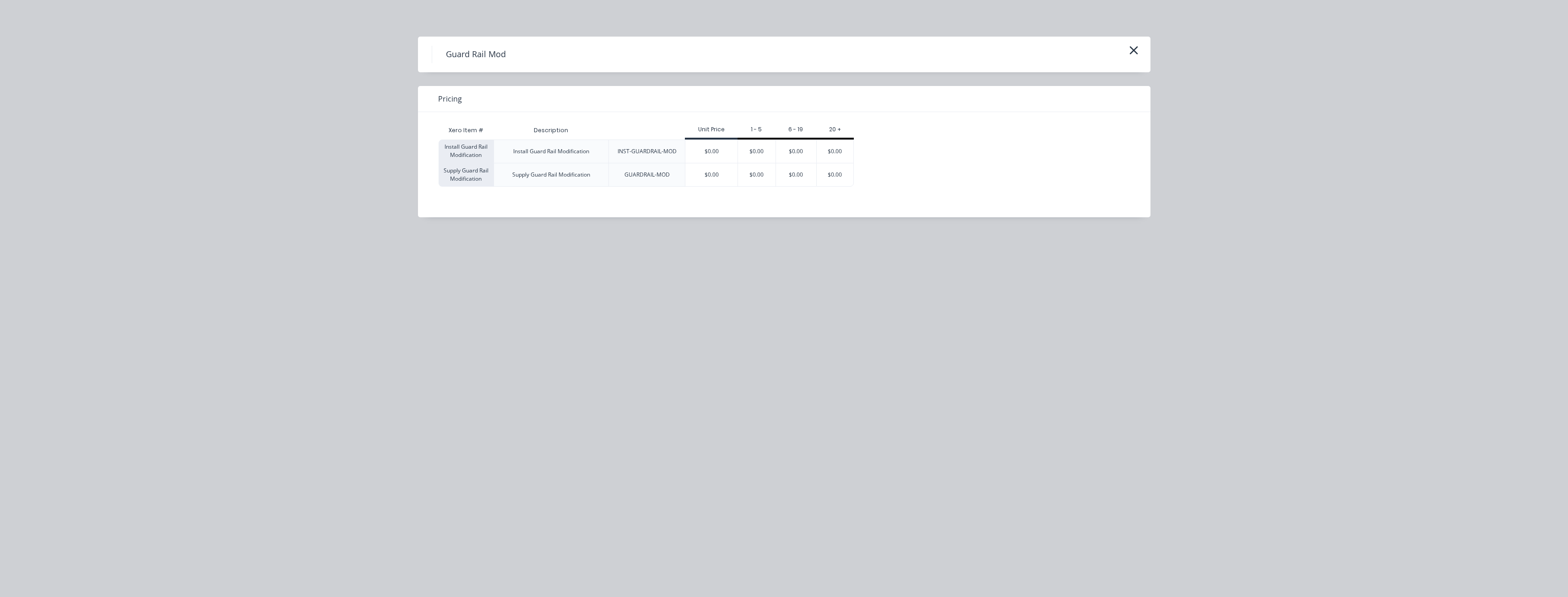
drag, startPoint x: 712, startPoint y: 173, endPoint x: 708, endPoint y: 167, distance: 7.2
click at [713, 173] on div "$0.00" at bounding box center [711, 175] width 52 height 23
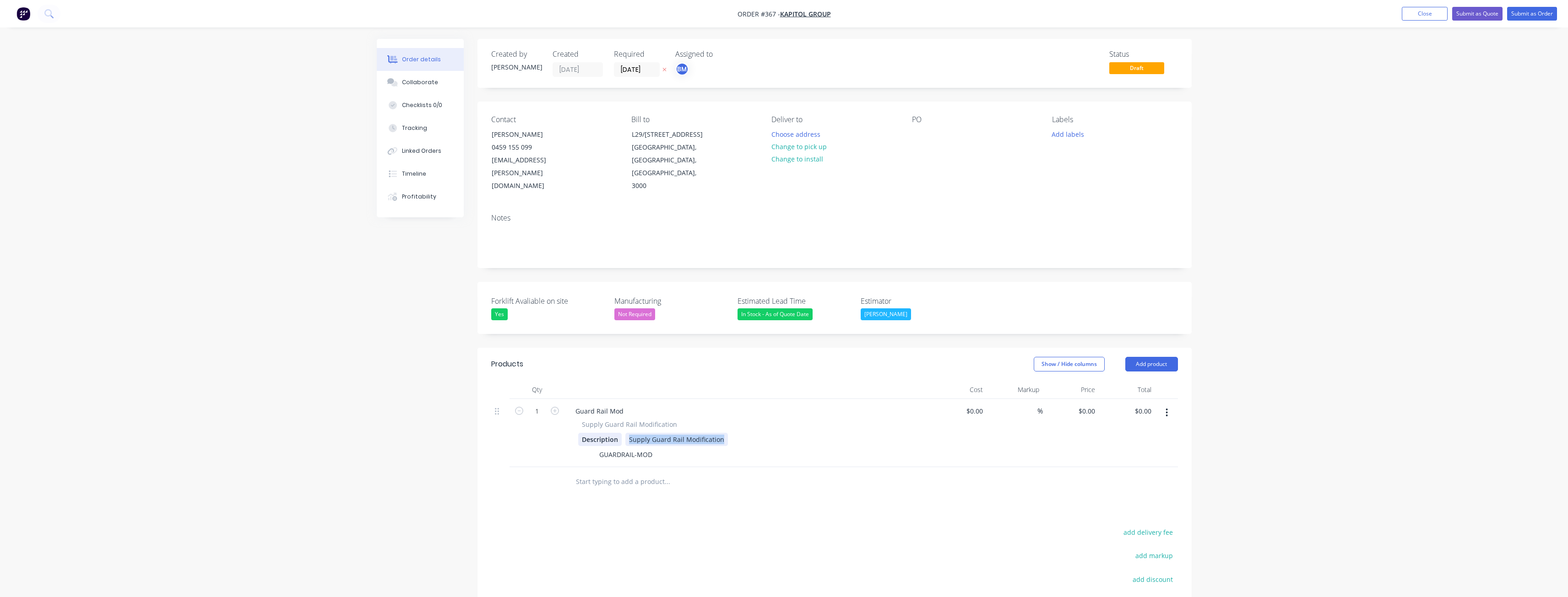
drag, startPoint x: 722, startPoint y: 415, endPoint x: 620, endPoint y: 420, distance: 102.1
click at [620, 433] on div "Description Supply Guard Rail Modification" at bounding box center [746, 439] width 336 height 13
click at [719, 433] on div "Supply Guard Rail Modification" at bounding box center [677, 439] width 102 height 13
click at [686, 433] on div "Supply Guard Rail Modification" at bounding box center [677, 439] width 102 height 13
drag, startPoint x: 720, startPoint y: 414, endPoint x: 555, endPoint y: 401, distance: 165.5
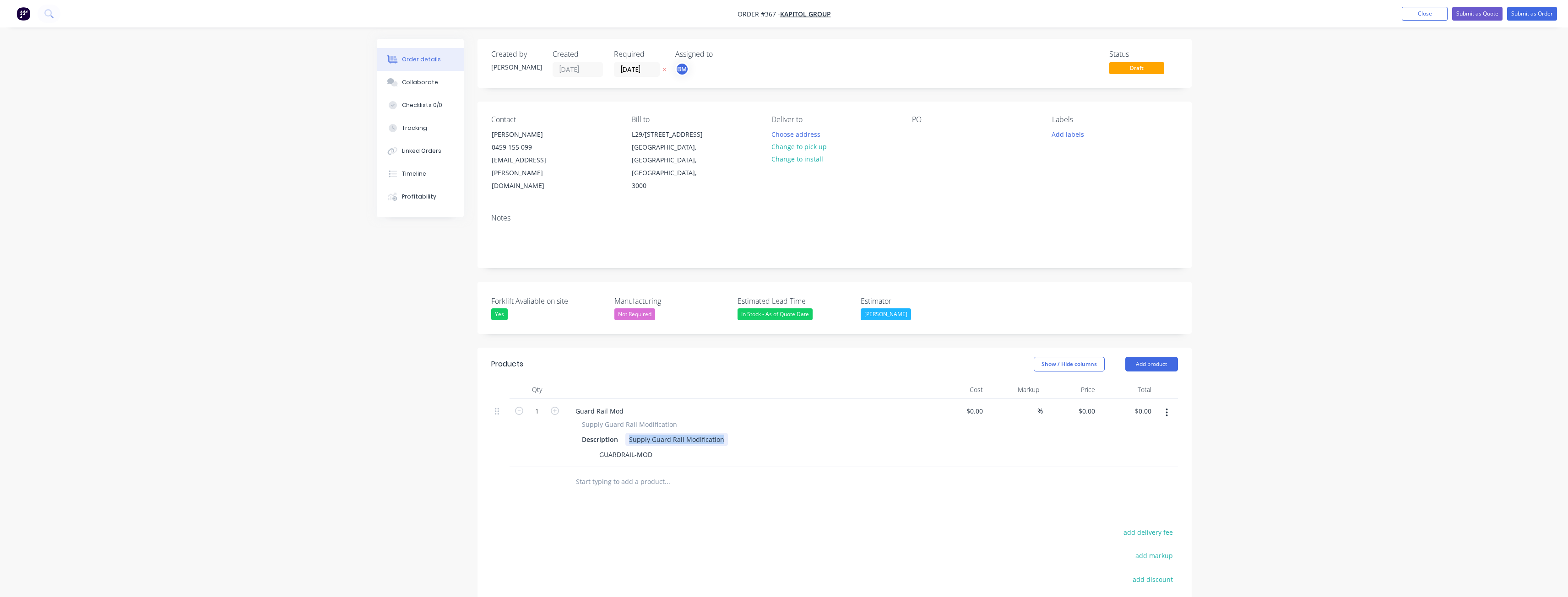
click at [555, 401] on div "1 Guard Rail Mod Supply Guard Rail Modification Description Supply Guard Rail M…" at bounding box center [835, 432] width 687 height 68
click at [721, 433] on div "Supply Guard Rail Modification" at bounding box center [677, 439] width 102 height 13
drag, startPoint x: 654, startPoint y: 431, endPoint x: 558, endPoint y: 436, distance: 96.1
click at [558, 436] on div "1 Guard Rail Mod Supply Guard Rail Modification Description Supply Guard Rail M…" at bounding box center [835, 432] width 687 height 68
